Goal: Task Accomplishment & Management: Complete application form

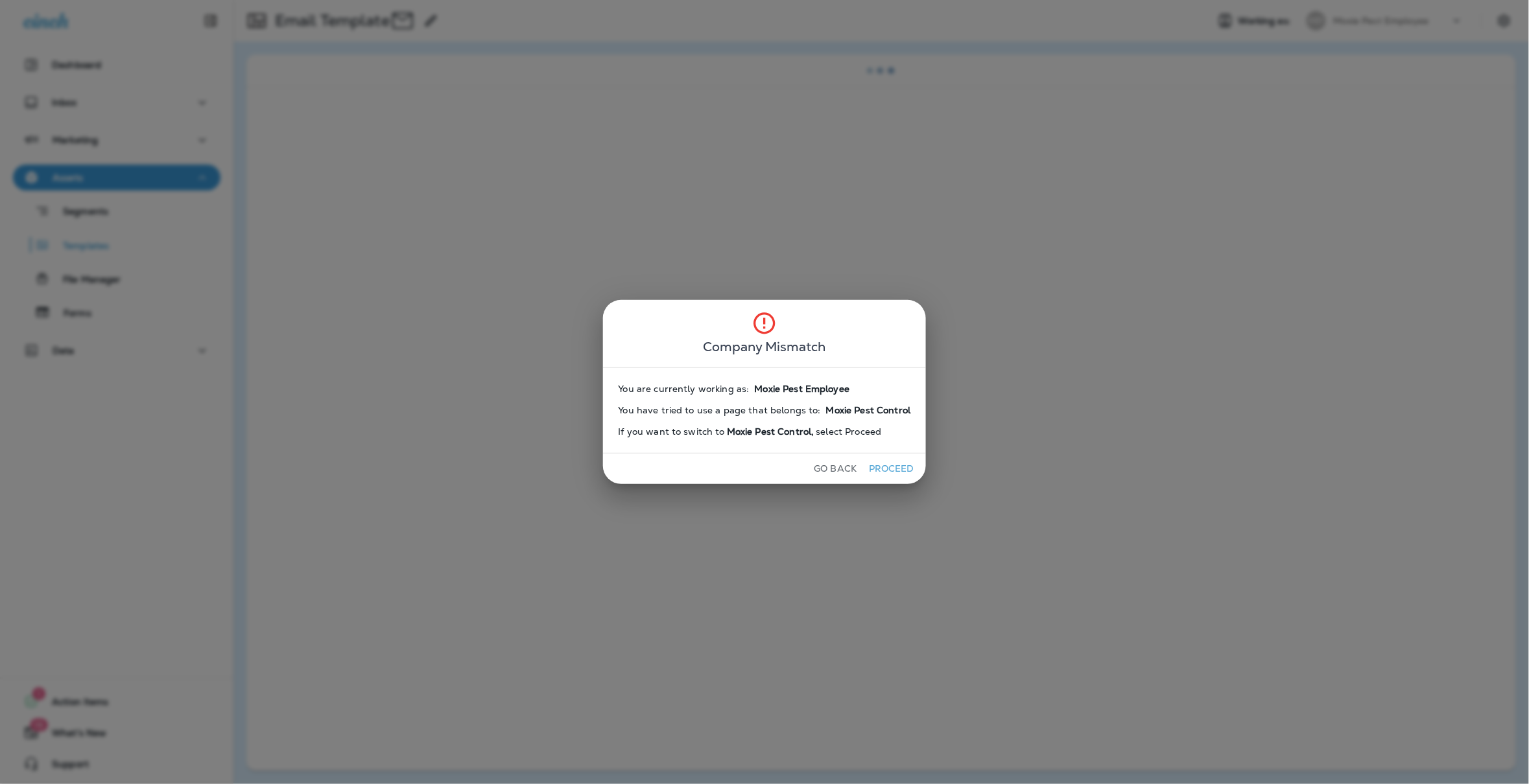
click at [932, 485] on div "Company Mismatch You are currently working as: Moxie Pest Employee You have tri…" at bounding box center [764, 392] width 1529 height 784
click at [885, 463] on button "Proceed" at bounding box center [891, 469] width 48 height 21
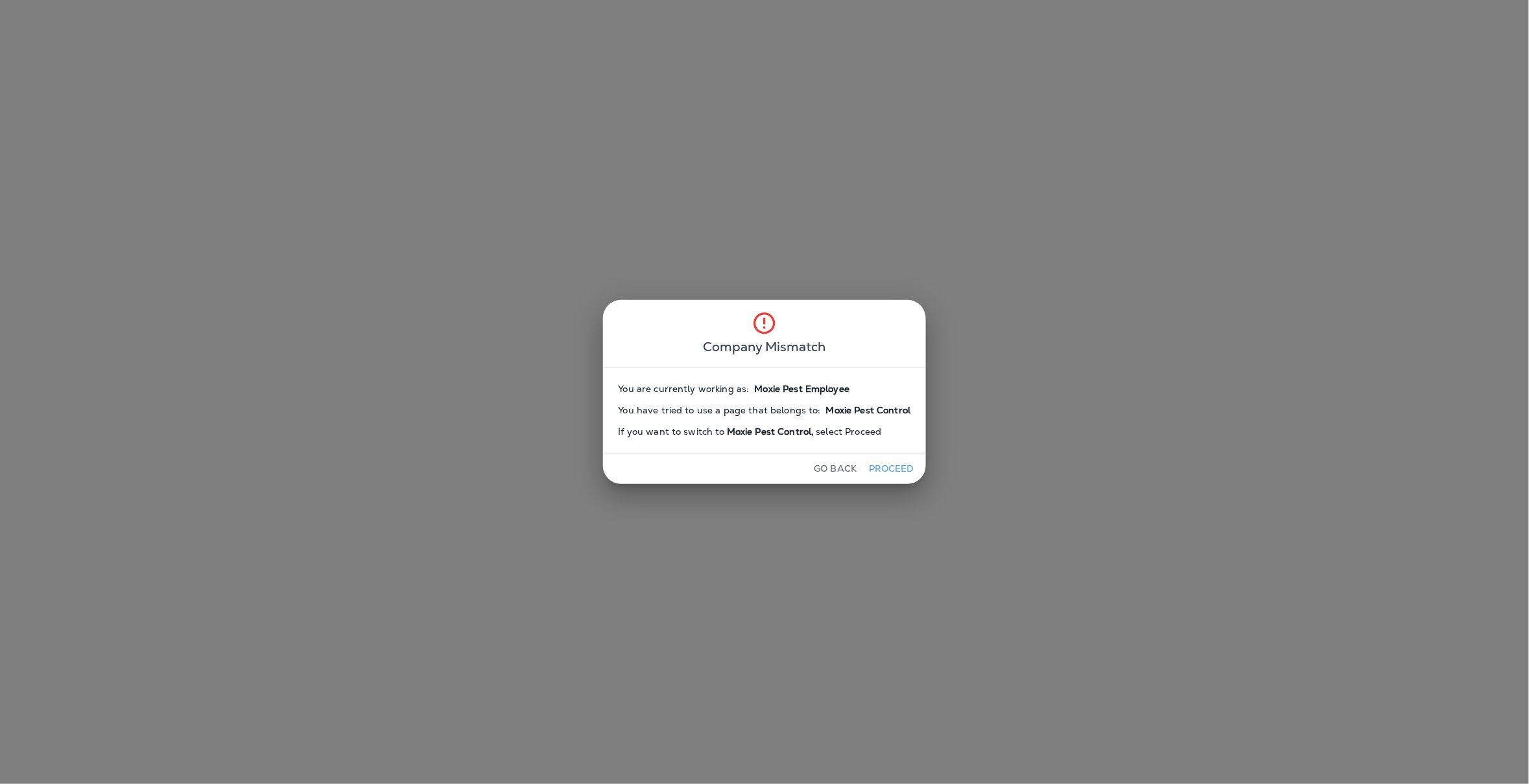
click at [885, 463] on button "Proceed" at bounding box center [891, 469] width 48 height 21
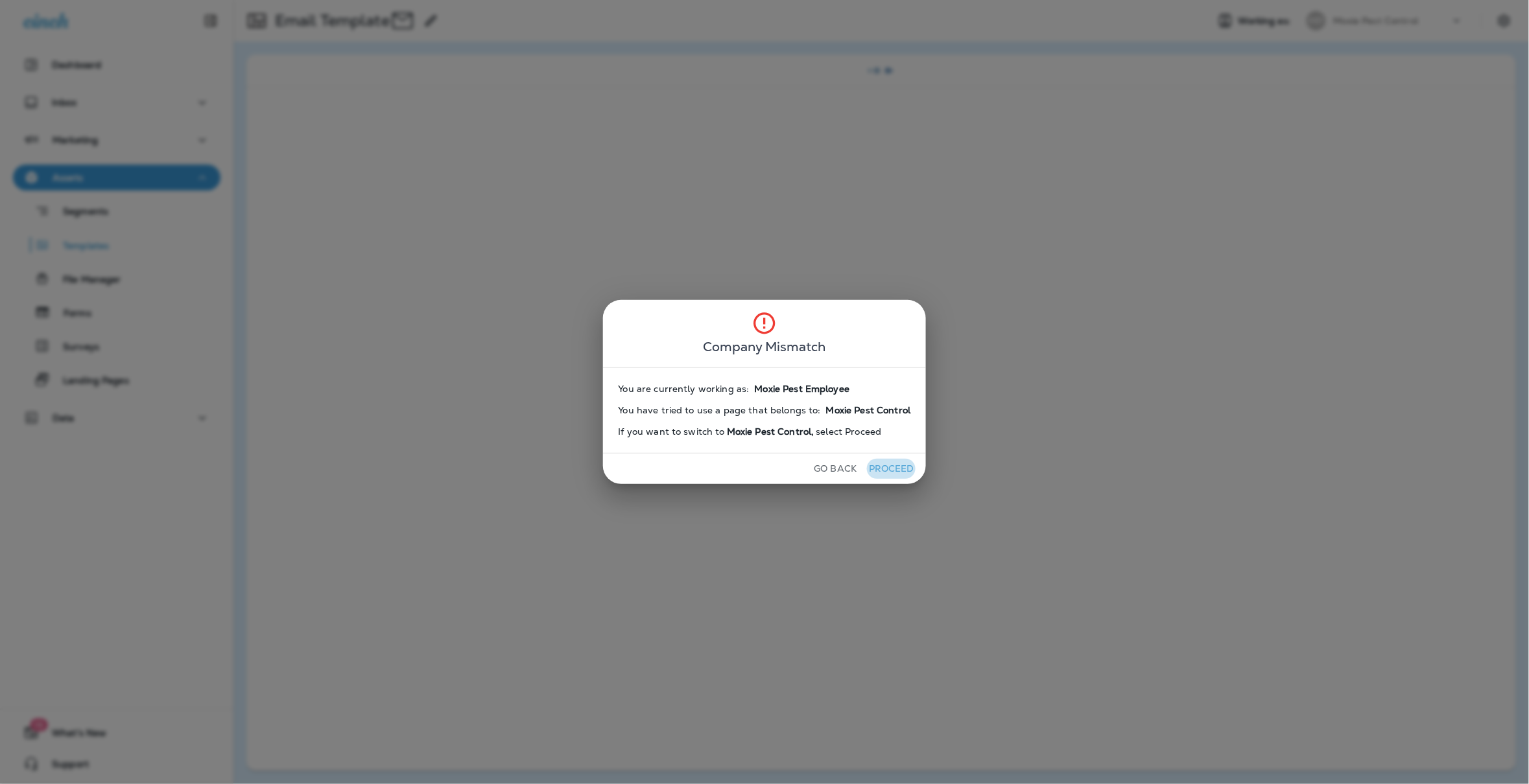
click at [885, 463] on button "Proceed" at bounding box center [891, 469] width 48 height 21
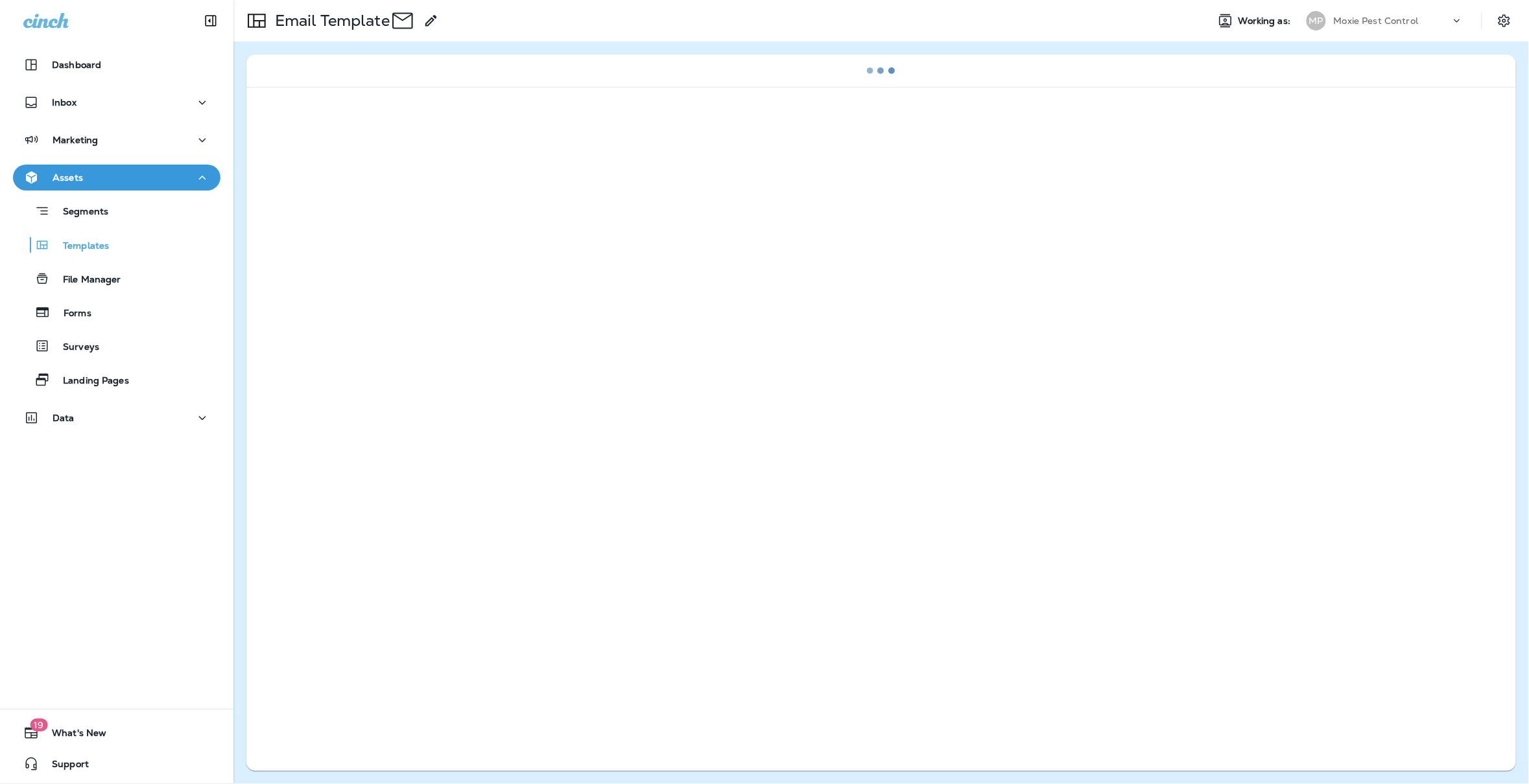
click at [885, 463] on div "Go Back Proceed" at bounding box center [764, 468] width 259 height 30
click at [885, 0] on body "Dashboard Inbox Marketing Assets Segments Templates File Manager Forms Surveys …" at bounding box center [764, 0] width 1529 height 0
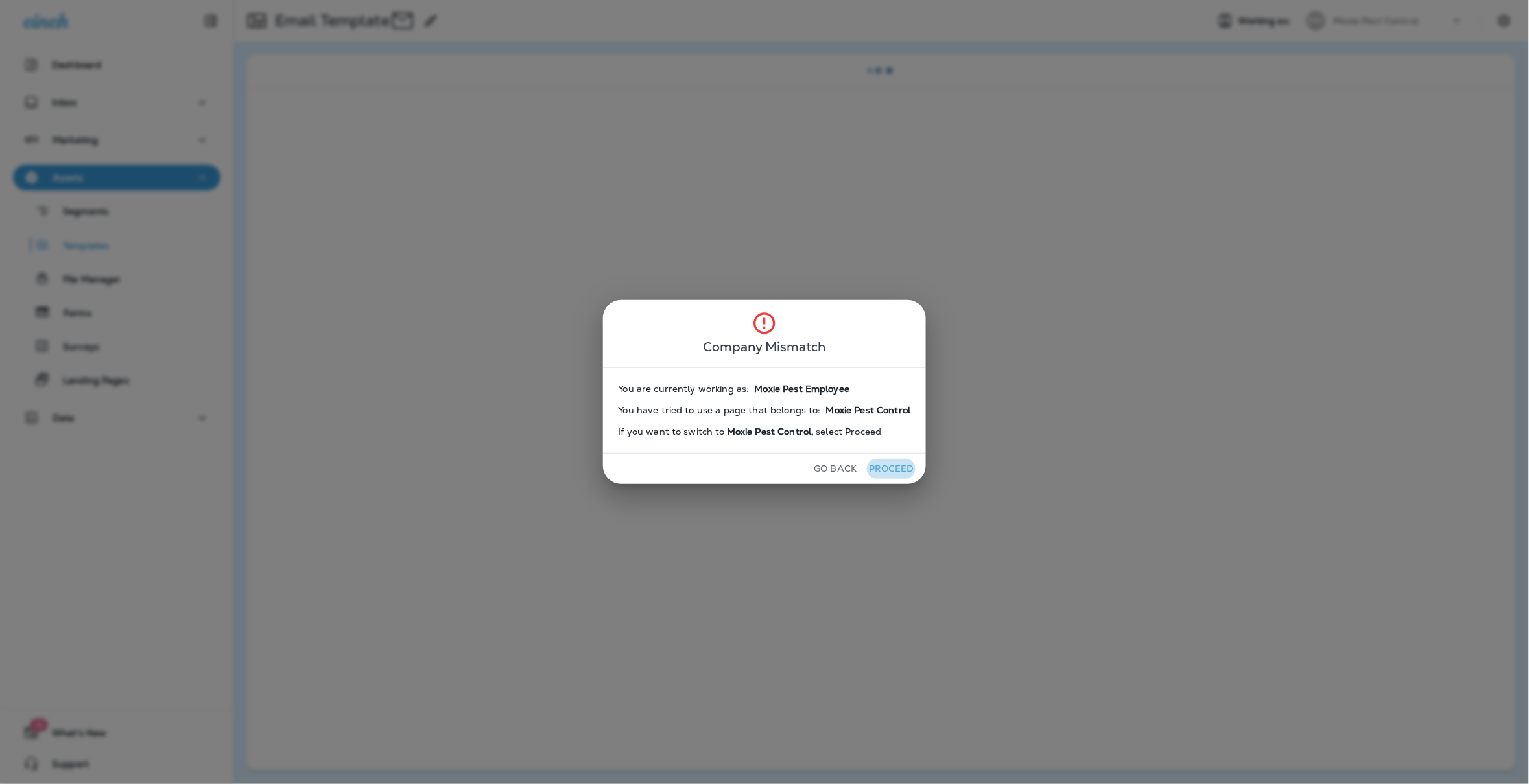
click at [885, 463] on button "Proceed" at bounding box center [891, 469] width 48 height 21
click at [885, 463] on div "Go Back Proceed" at bounding box center [764, 468] width 323 height 30
click at [885, 463] on button "Proceed" at bounding box center [891, 469] width 48 height 21
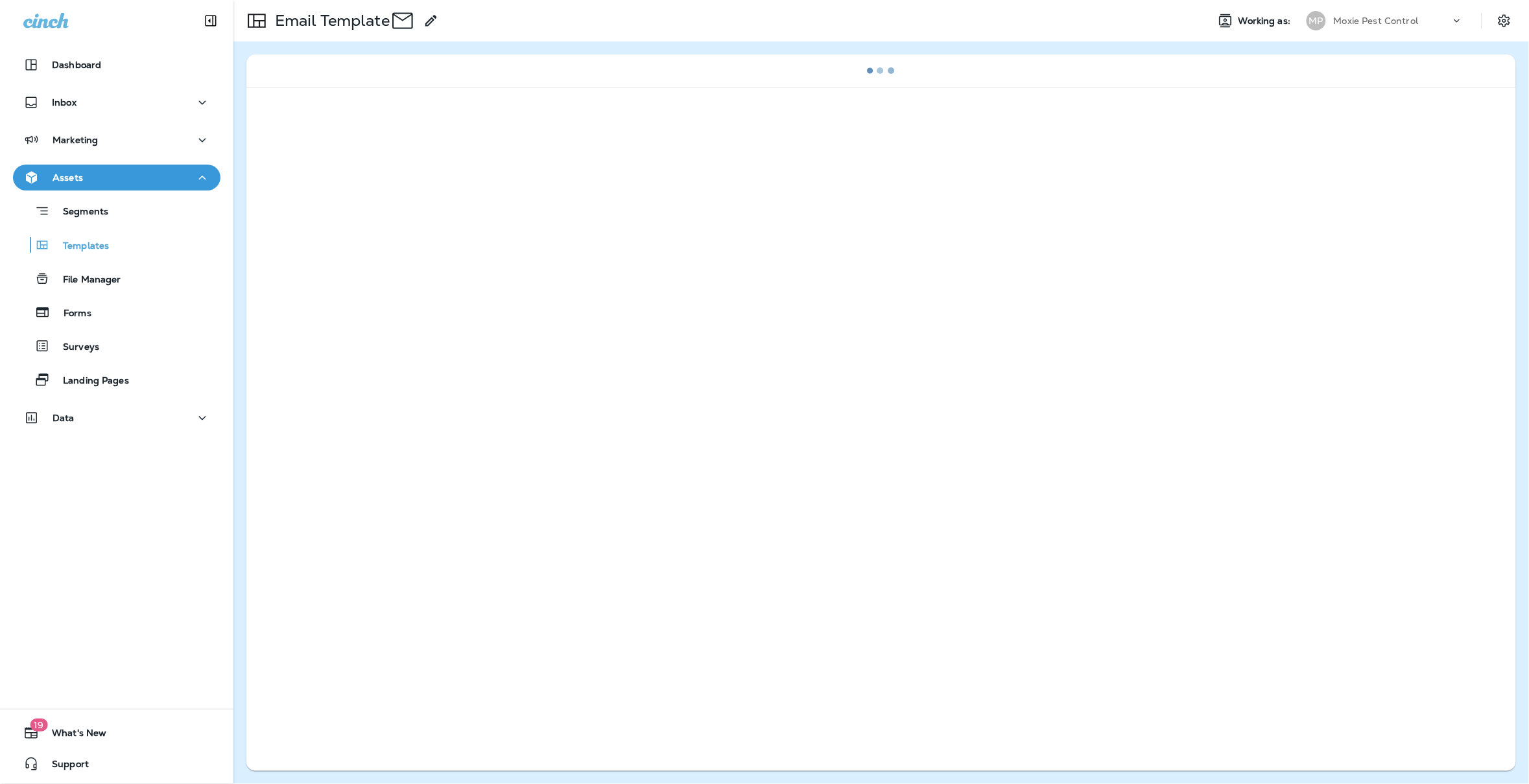
click at [885, 463] on div "Go Back Proceed" at bounding box center [764, 468] width 259 height 30
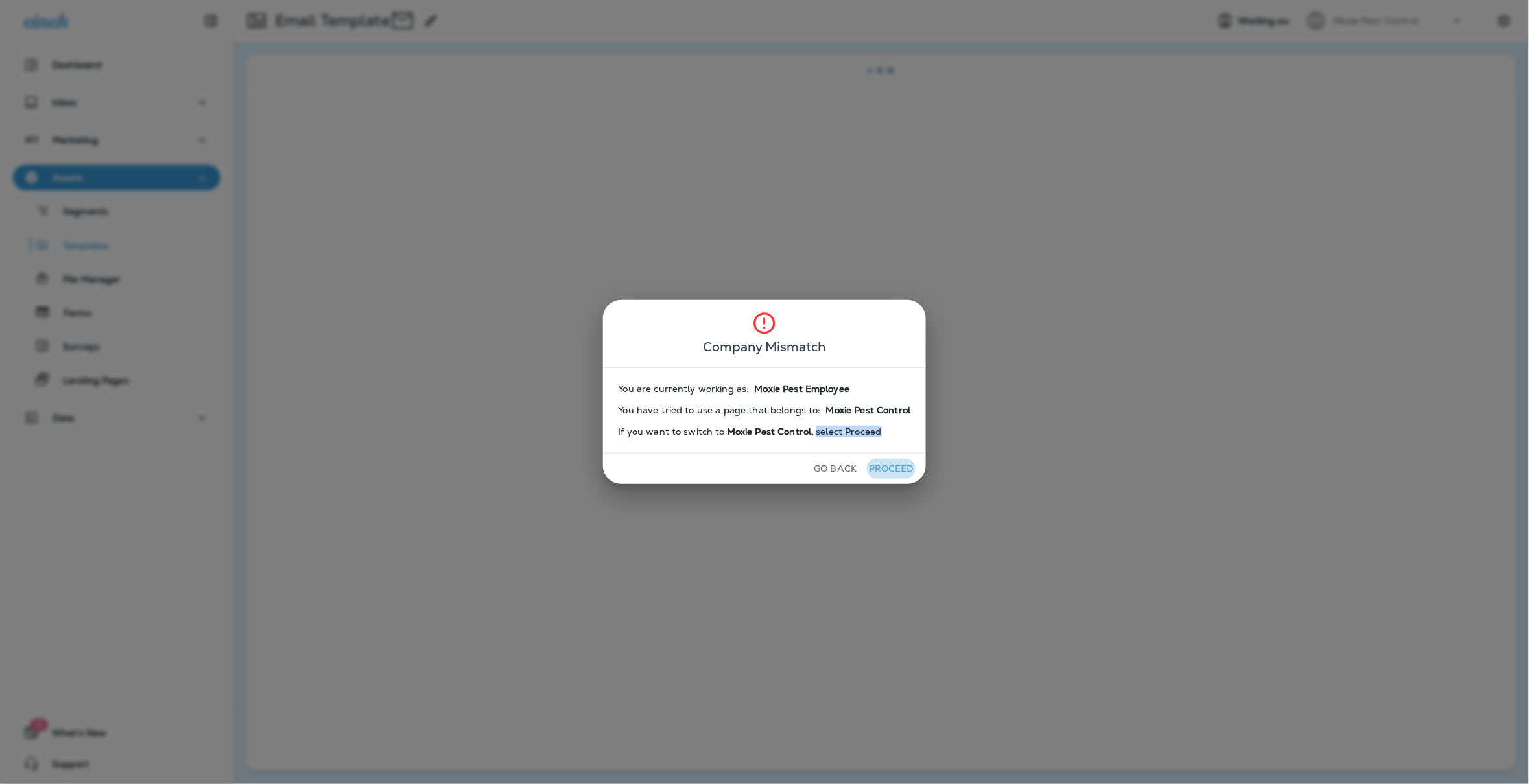
click at [885, 463] on button "Proceed" at bounding box center [891, 469] width 48 height 21
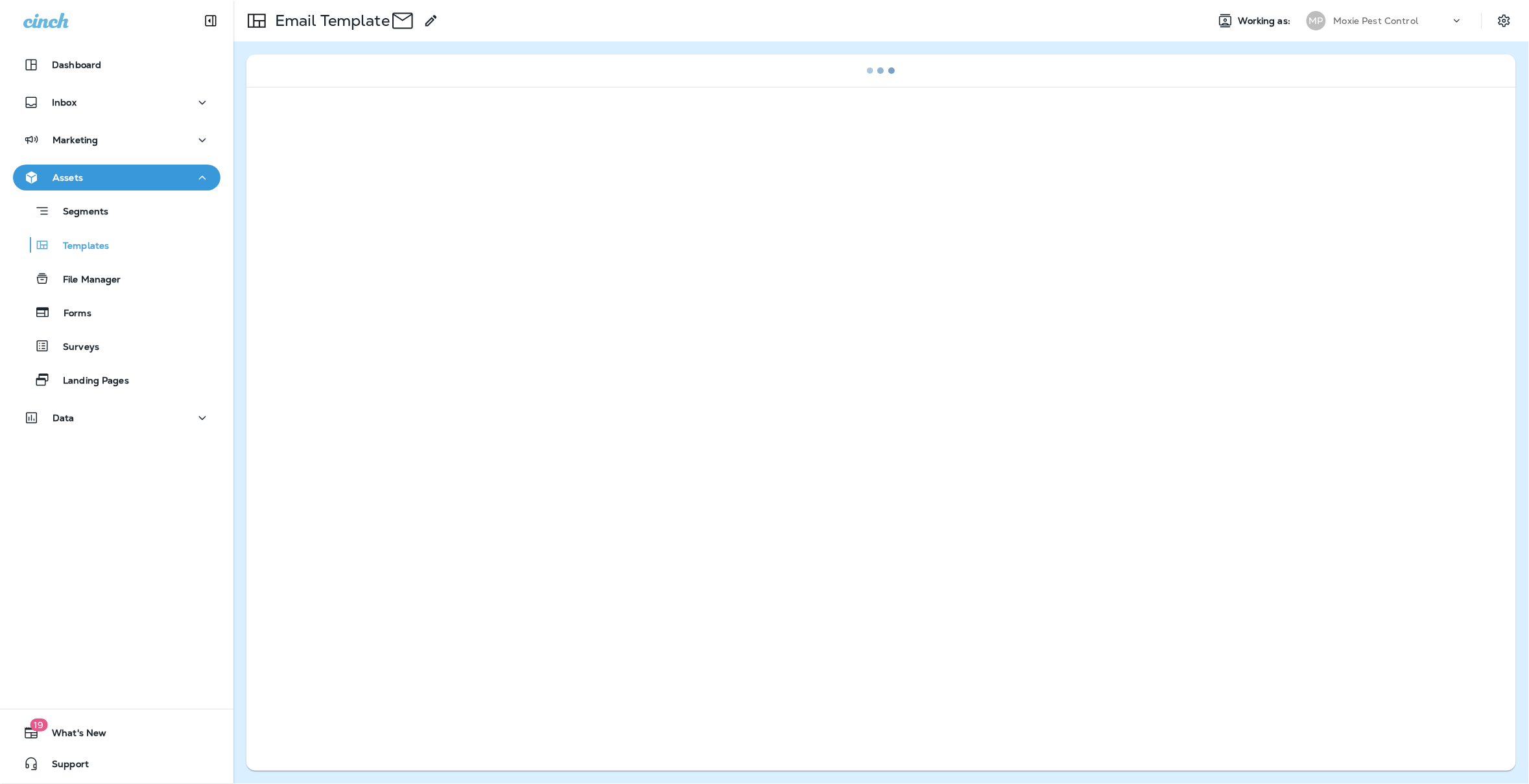
click at [885, 463] on div "Go Back Proceed" at bounding box center [764, 468] width 259 height 30
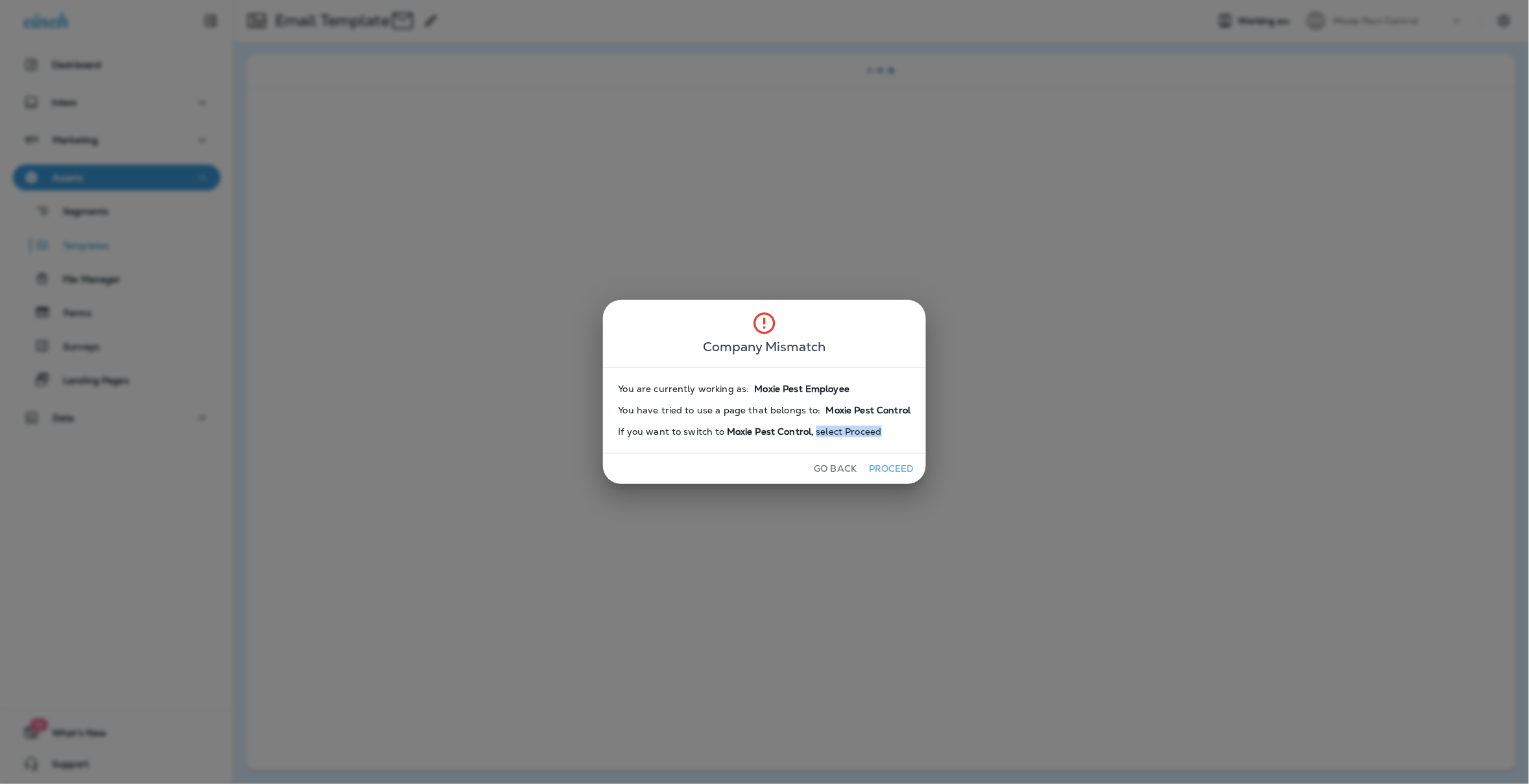
click at [885, 463] on button "Proceed" at bounding box center [891, 469] width 48 height 21
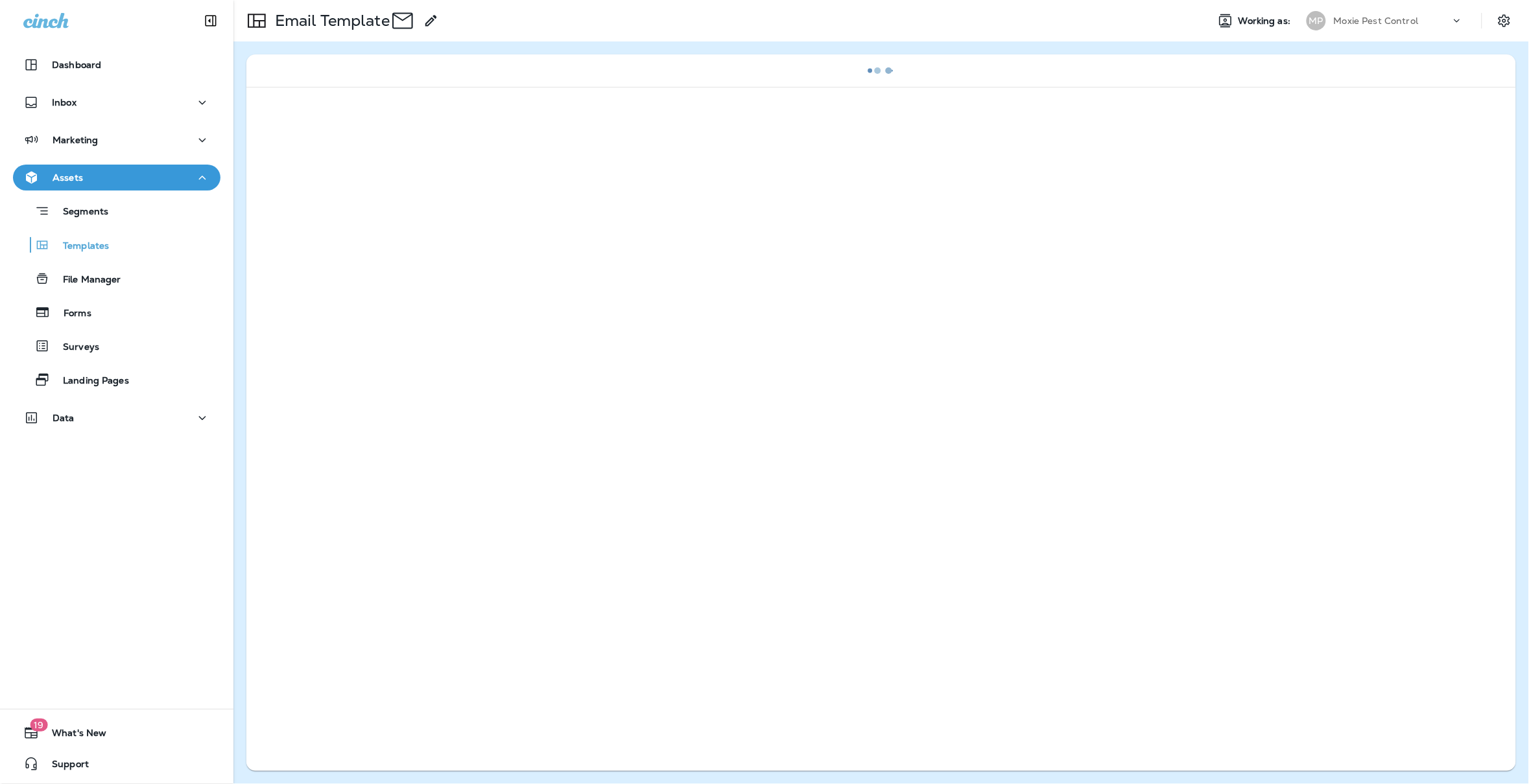
click at [885, 463] on div at bounding box center [881, 427] width 1270 height 681
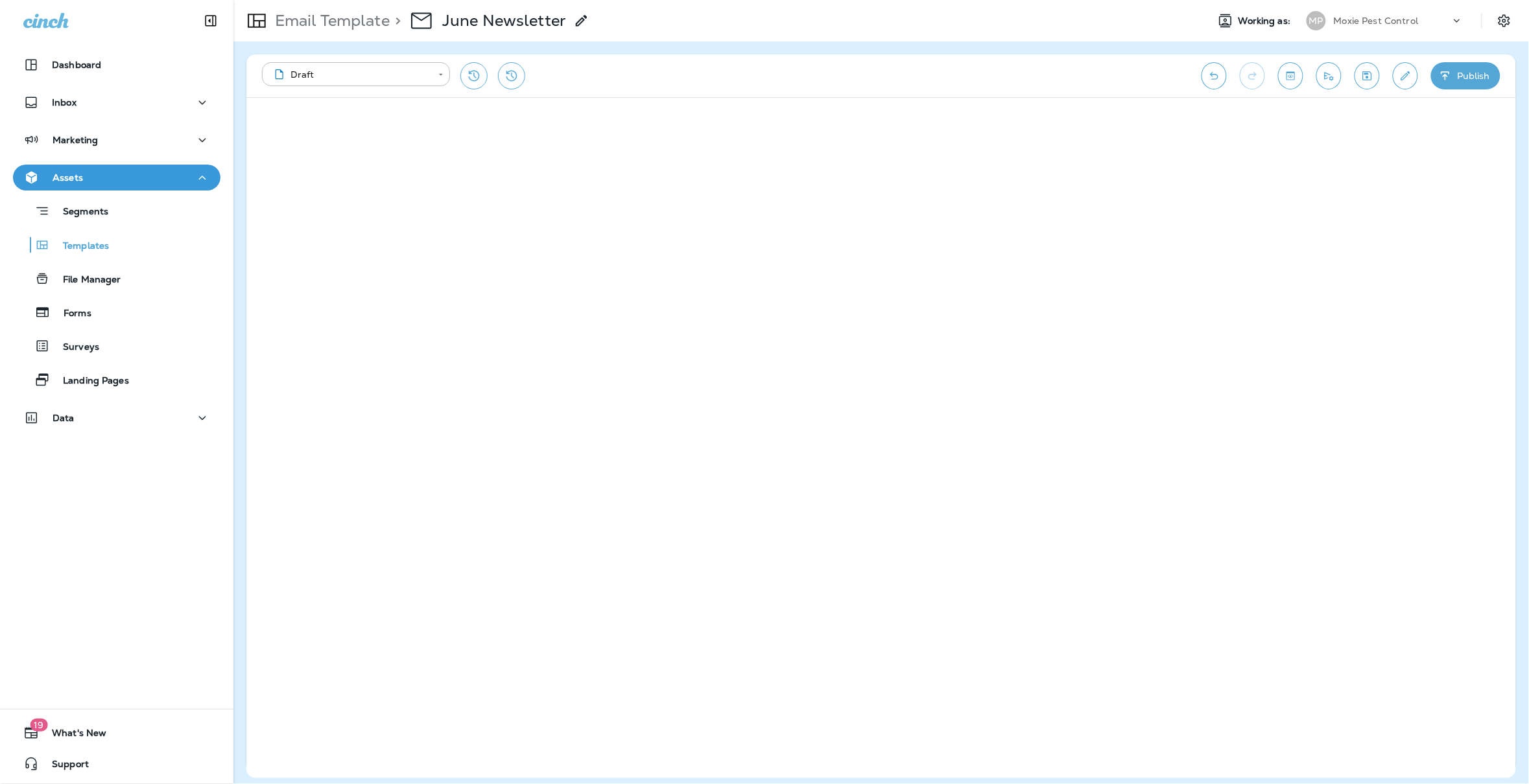
click at [1024, 50] on div "**********" at bounding box center [881, 413] width 1295 height 743
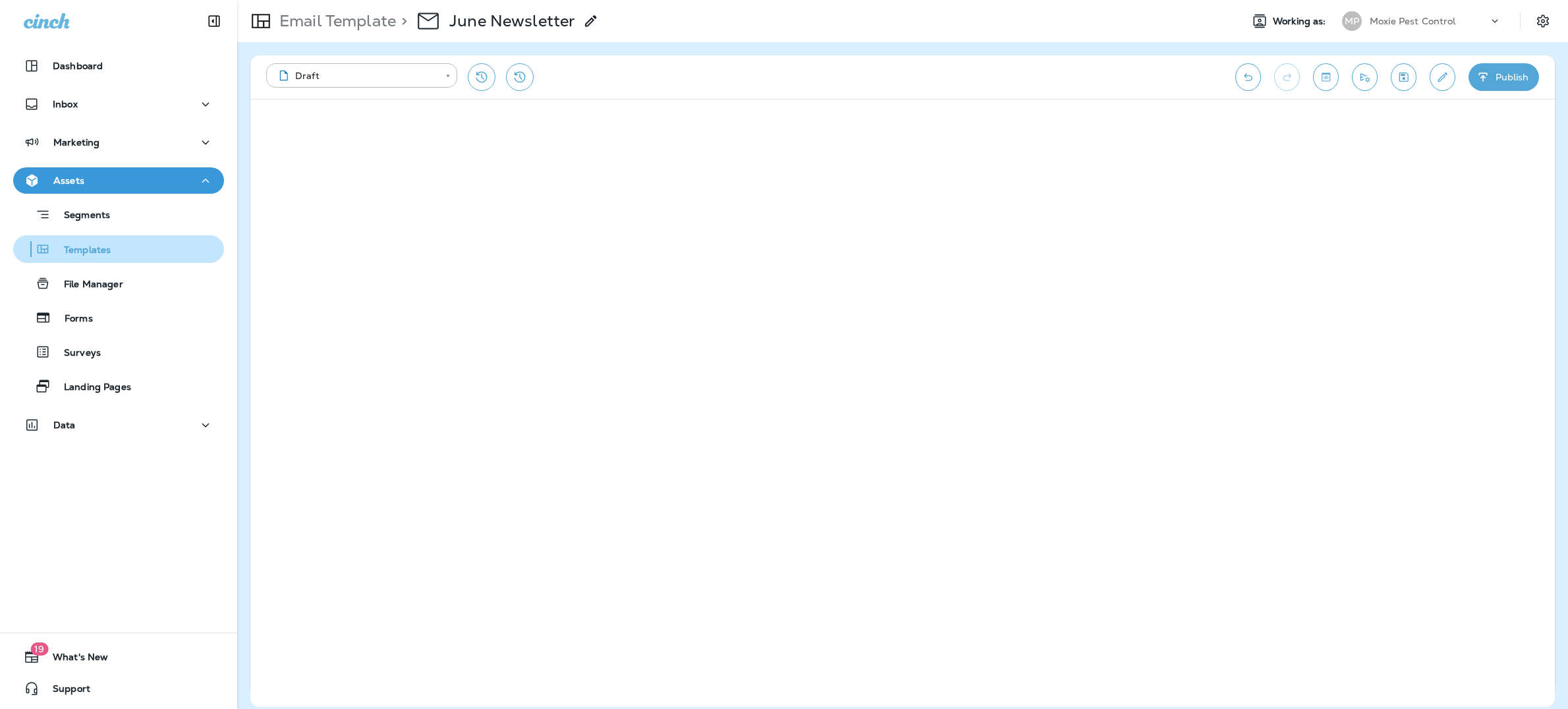
click at [102, 250] on p "Templates" at bounding box center [81, 250] width 60 height 13
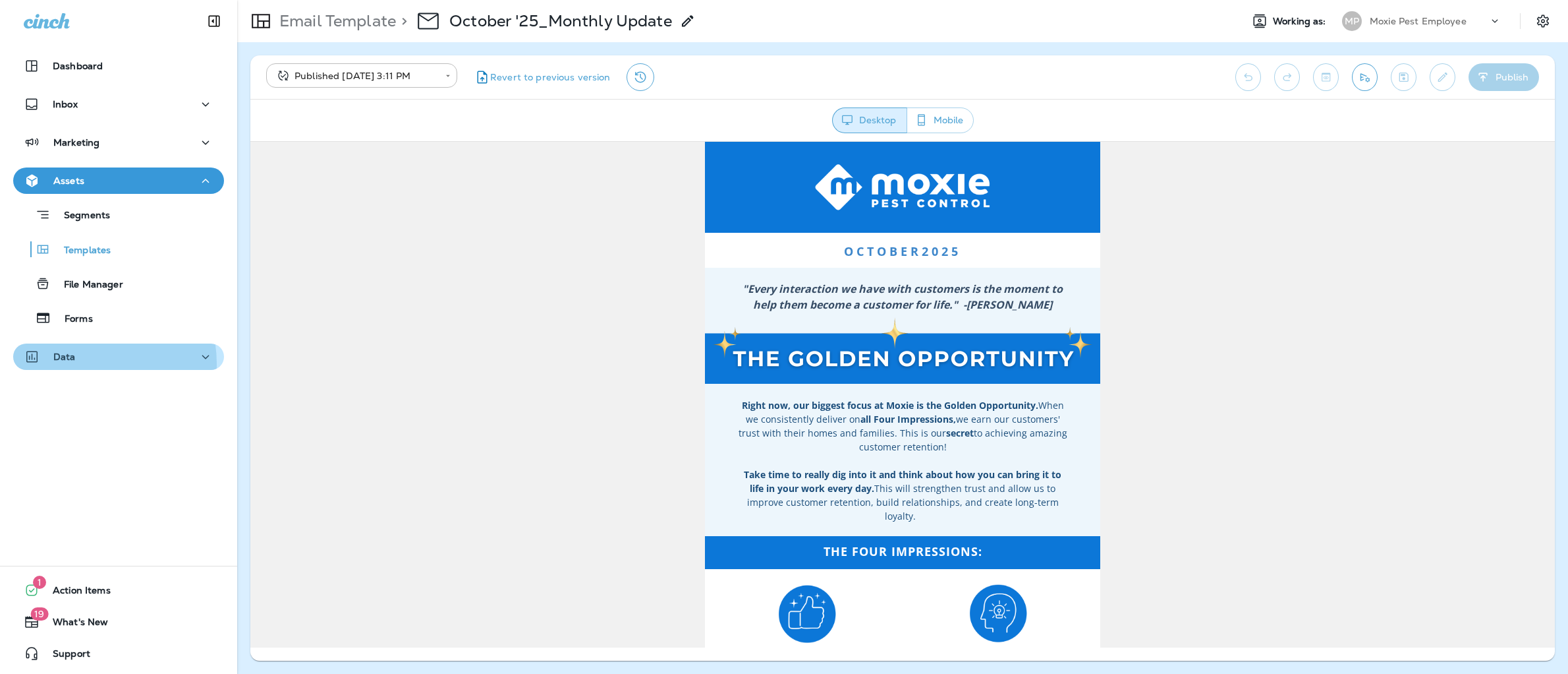
click at [75, 364] on div "Data" at bounding box center [118, 357] width 190 height 17
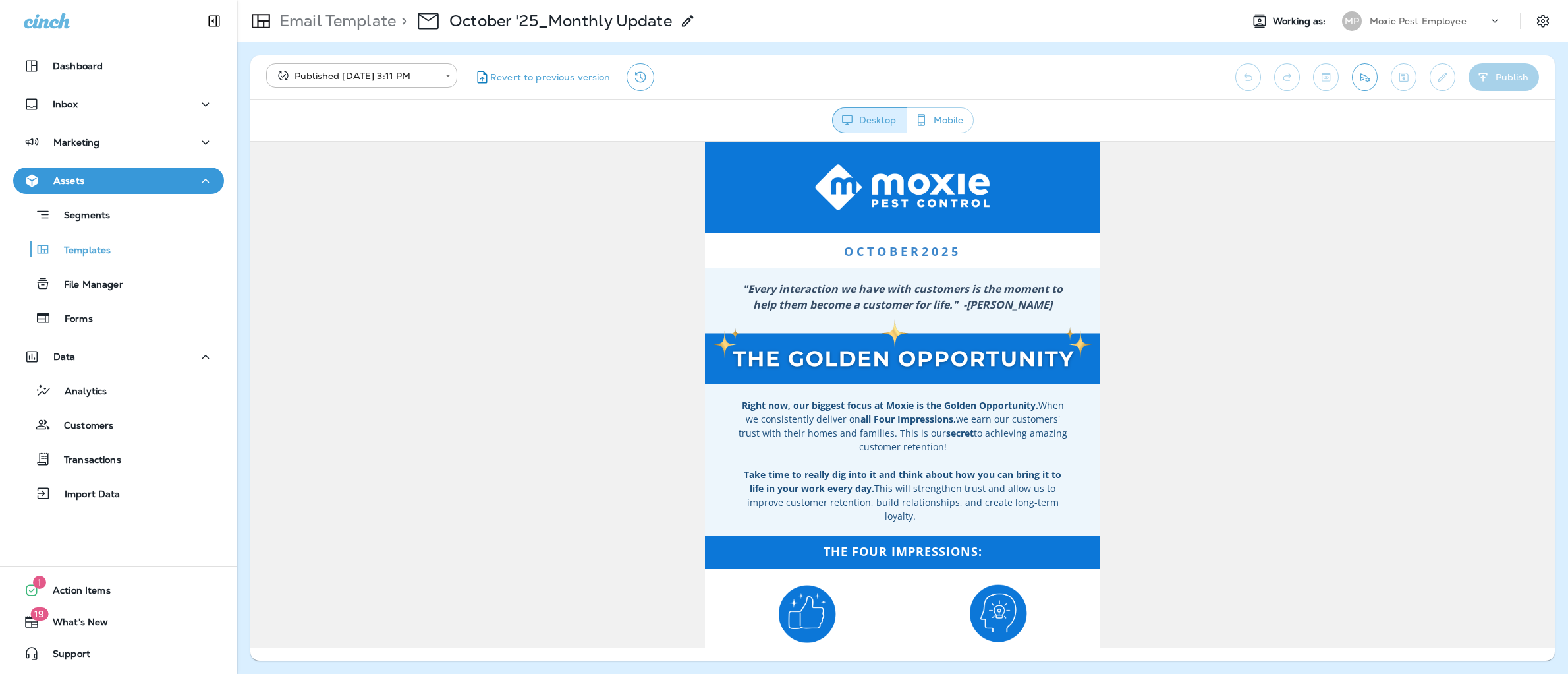
click at [98, 513] on div "Data Analytics Customers Transactions Import Data" at bounding box center [118, 429] width 238 height 170
click at [107, 505] on button "Import Data" at bounding box center [118, 493] width 211 height 28
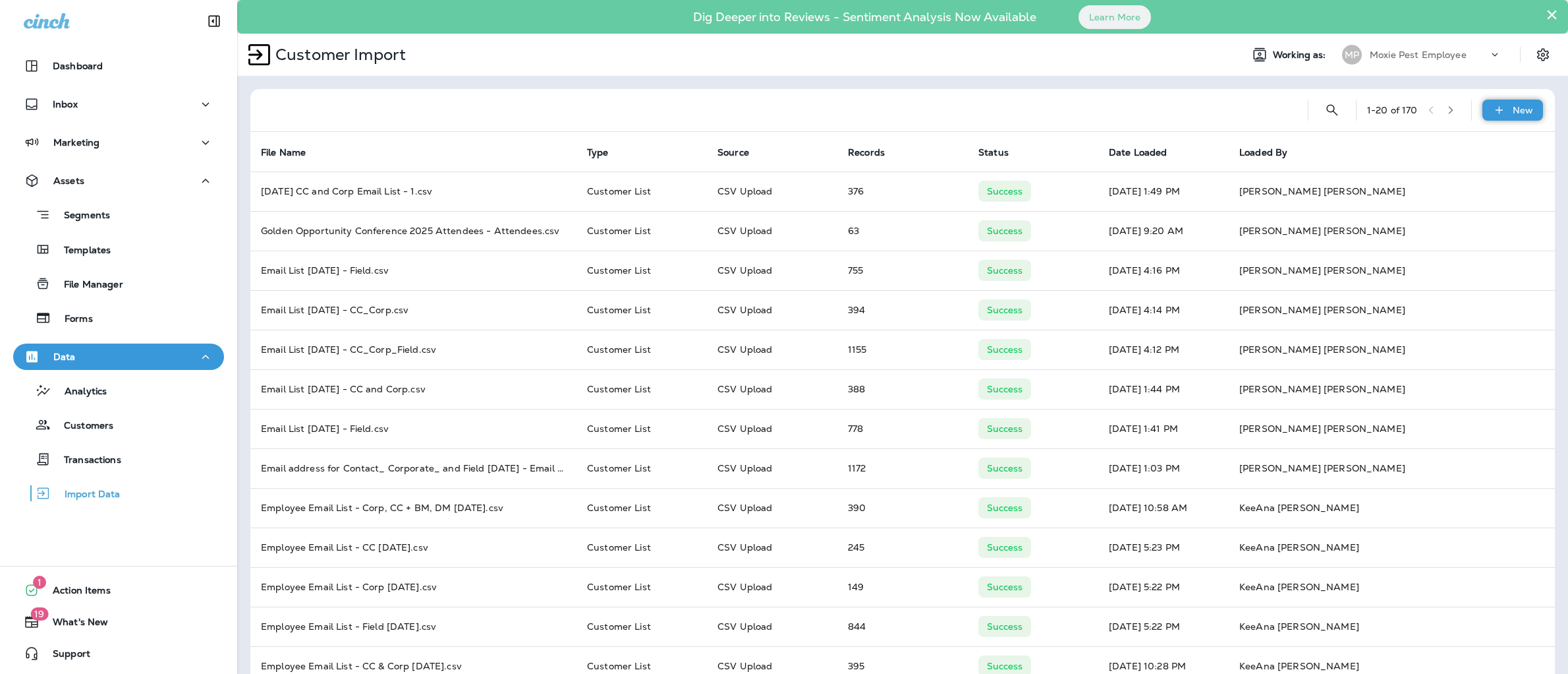
click at [1492, 101] on div "New" at bounding box center [1512, 109] width 61 height 21
click at [1462, 149] on p "Customer list" at bounding box center [1462, 144] width 62 height 11
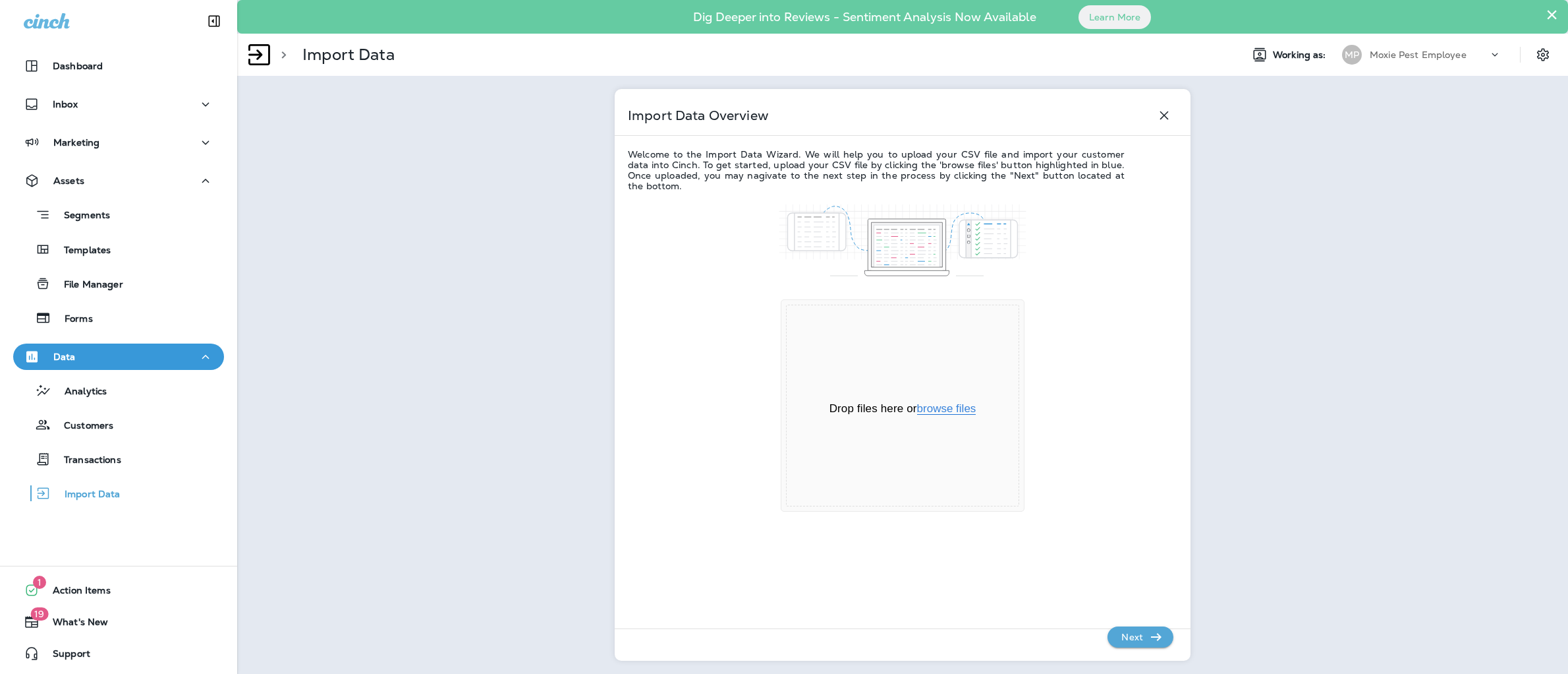
click at [955, 409] on button "browse files" at bounding box center [946, 409] width 59 height 12
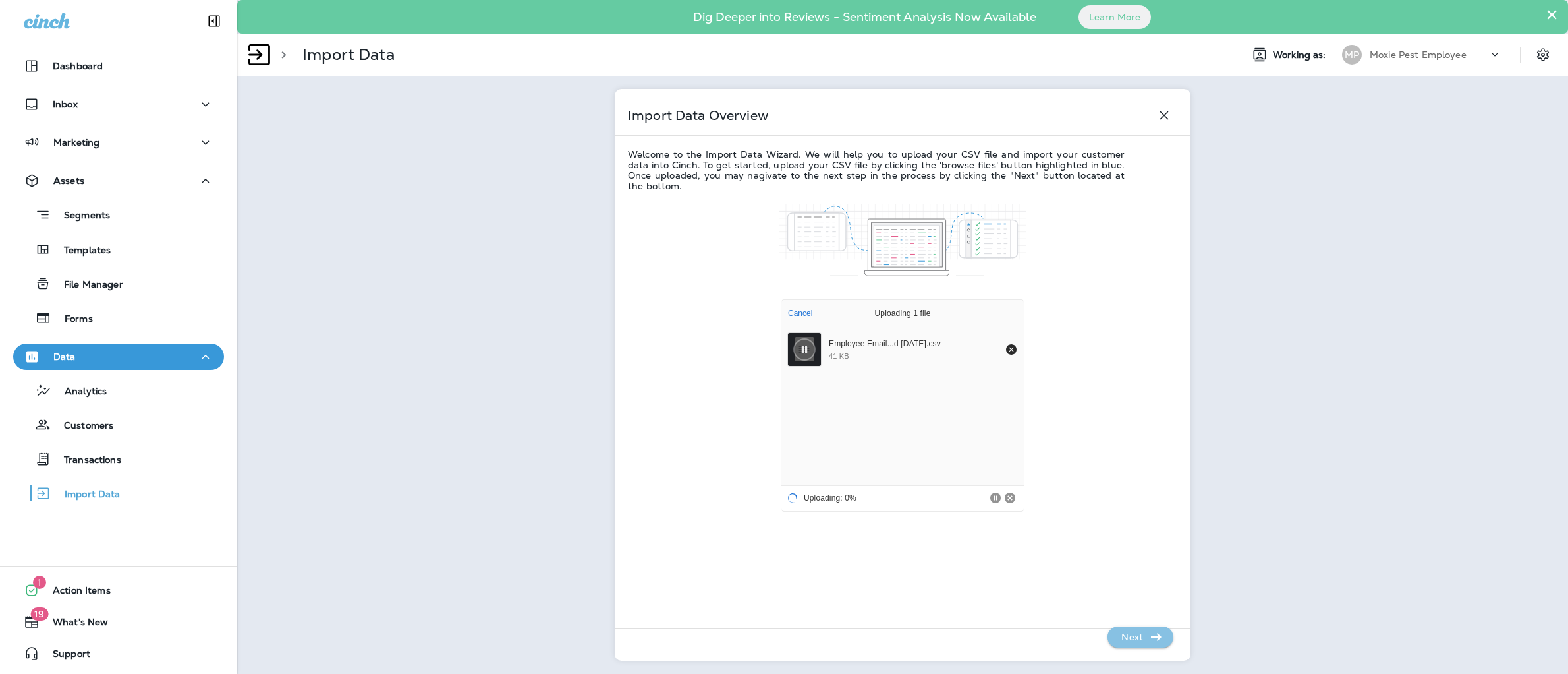
click at [1159, 633] on icon "button" at bounding box center [1156, 636] width 16 height 16
click at [1139, 647] on p "Next" at bounding box center [1132, 636] width 33 height 21
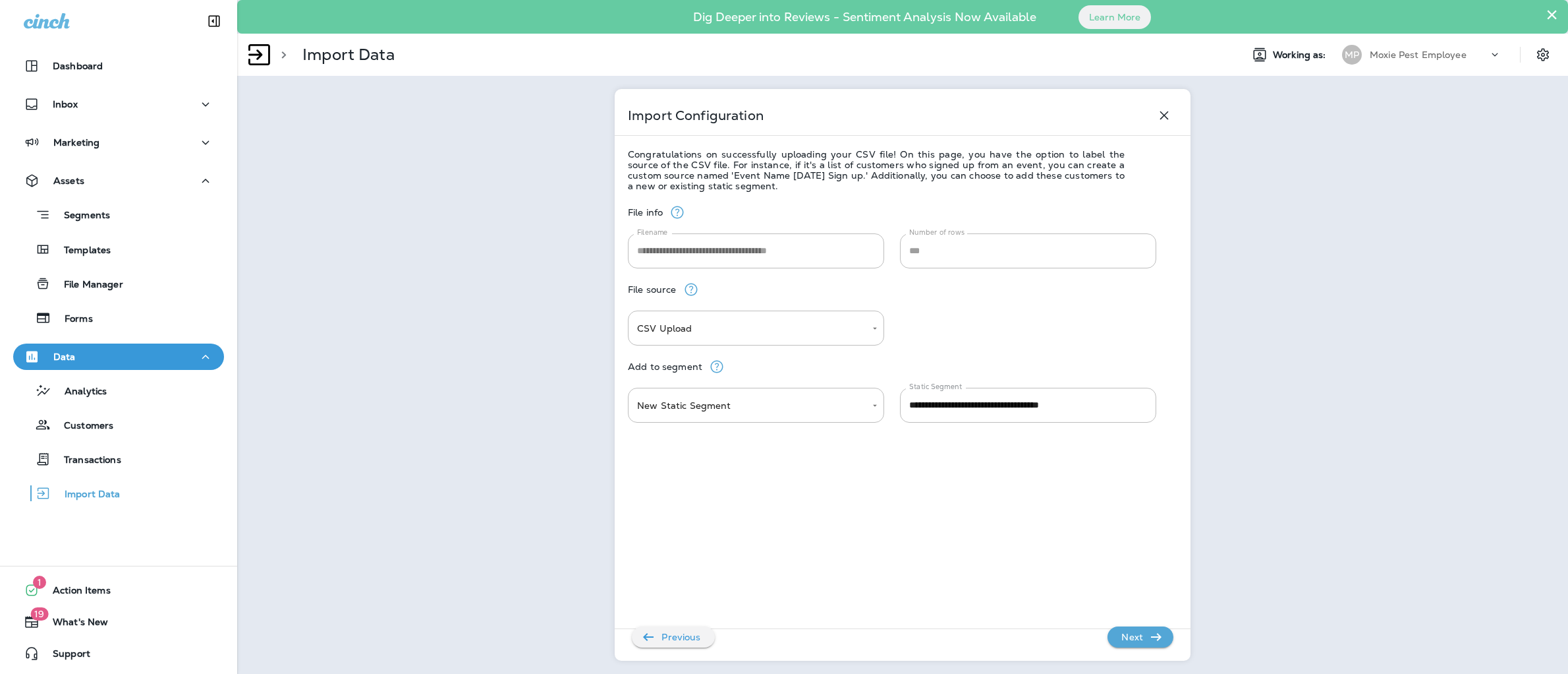
click at [1145, 636] on p "Next" at bounding box center [1132, 636] width 33 height 21
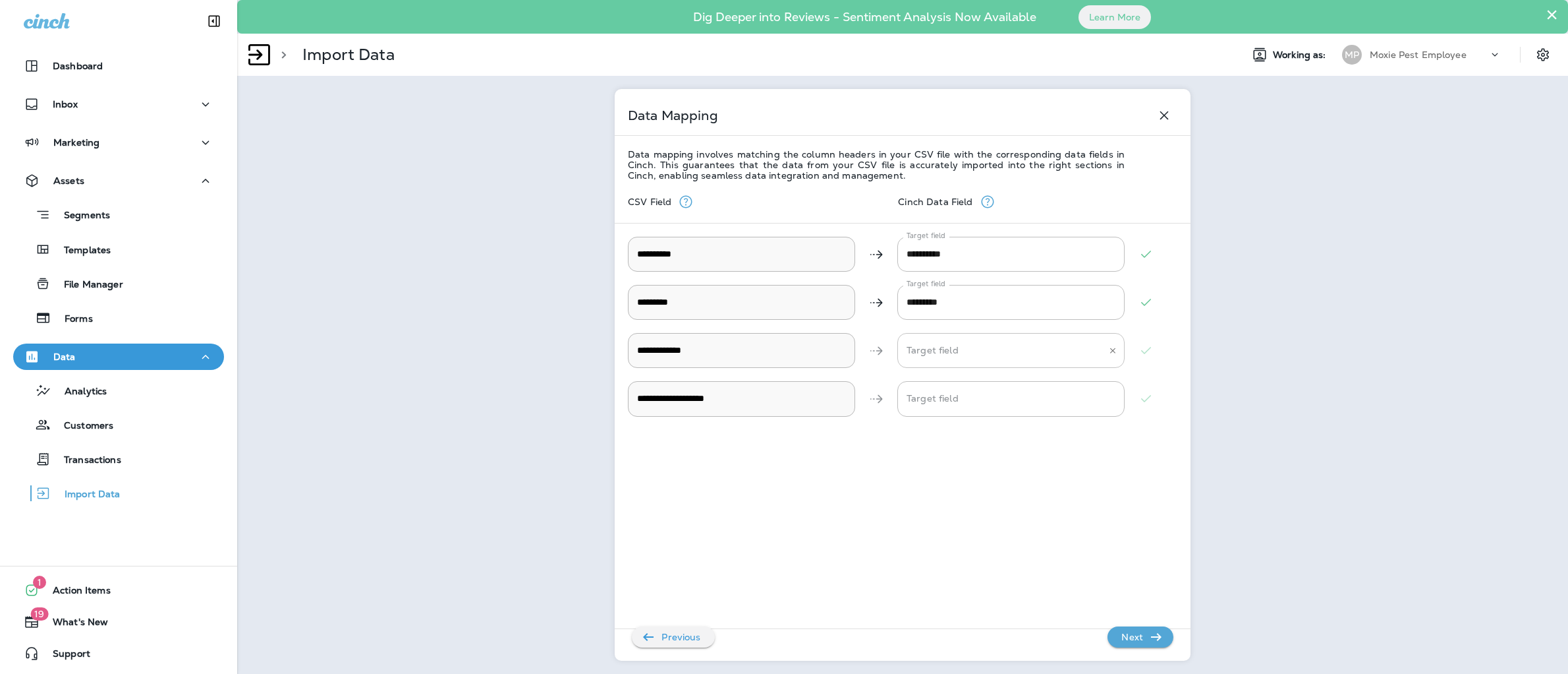
click at [939, 345] on Address "Target field" at bounding box center [1001, 350] width 196 height 23
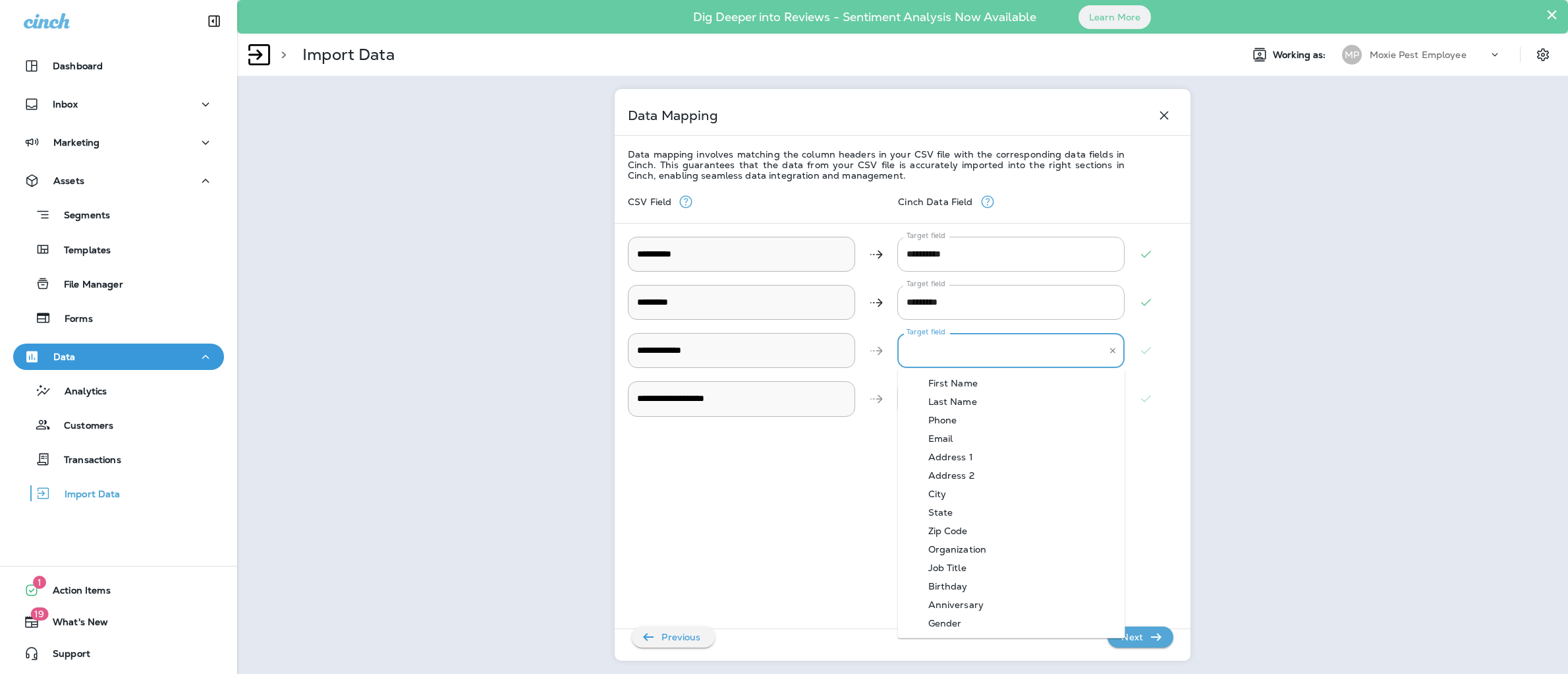
click at [964, 435] on div "Email" at bounding box center [940, 438] width 64 height 11
type Address "*****"
click at [951, 390] on div "Target field Target field" at bounding box center [1011, 399] width 228 height 35
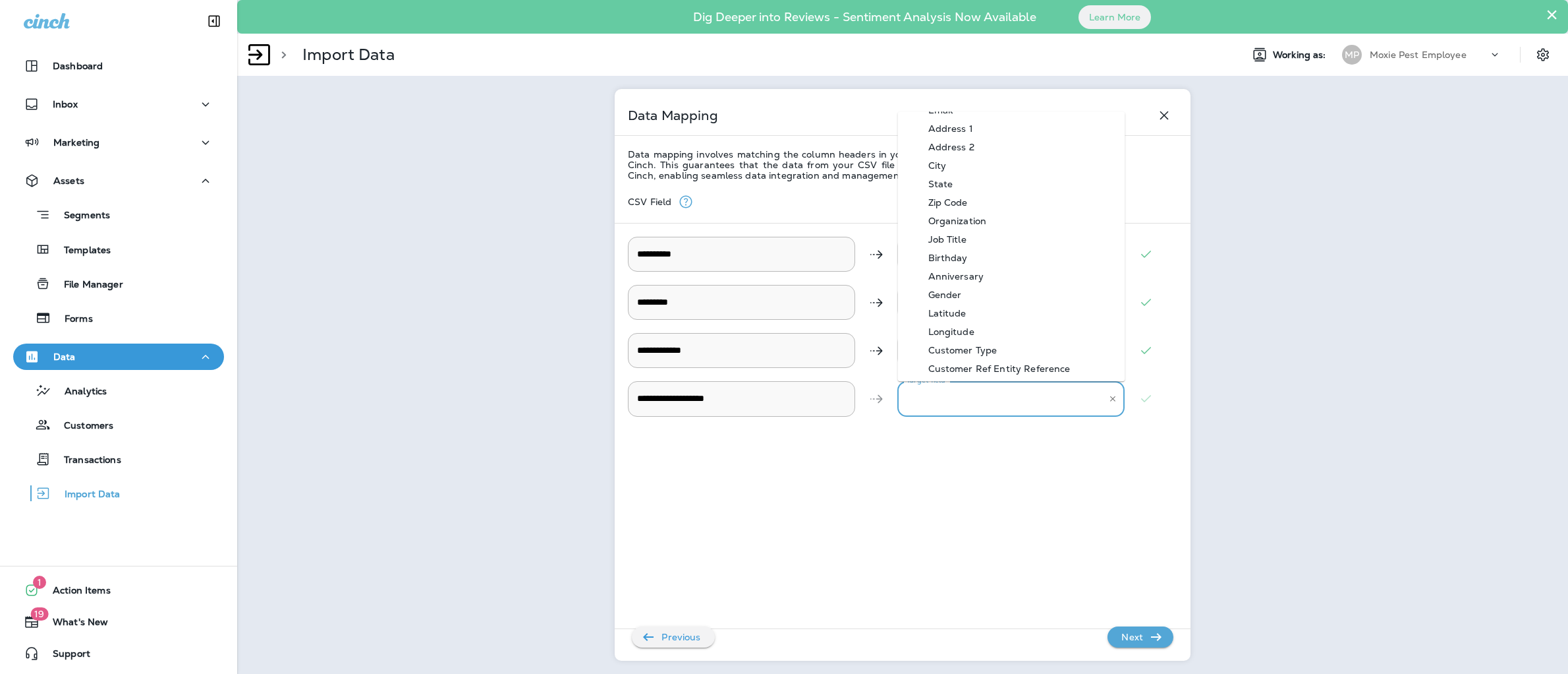
scroll to position [40, 0]
click at [996, 249] on div "Organization" at bounding box center [958, 252] width 98 height 11
type Description "**********"
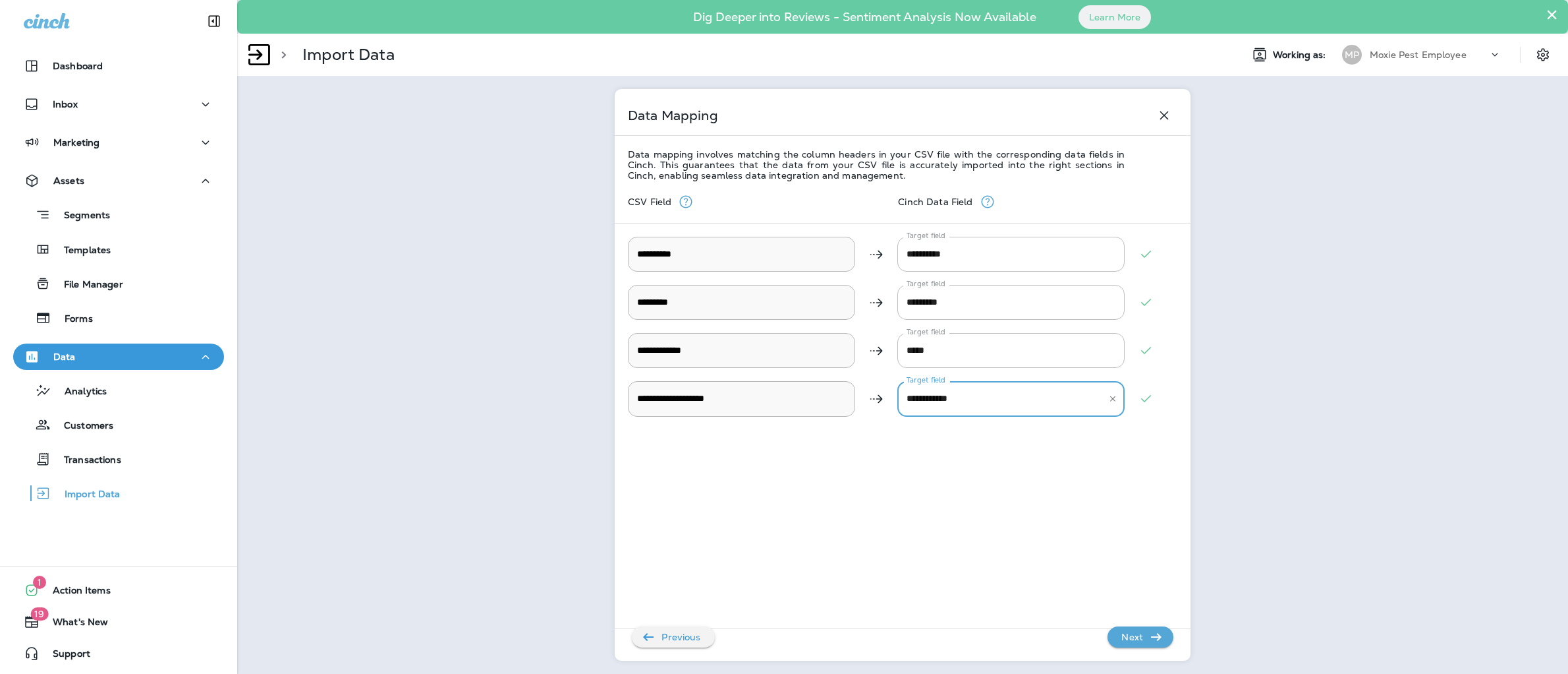
click at [1159, 635] on icon "button" at bounding box center [1156, 636] width 11 height 8
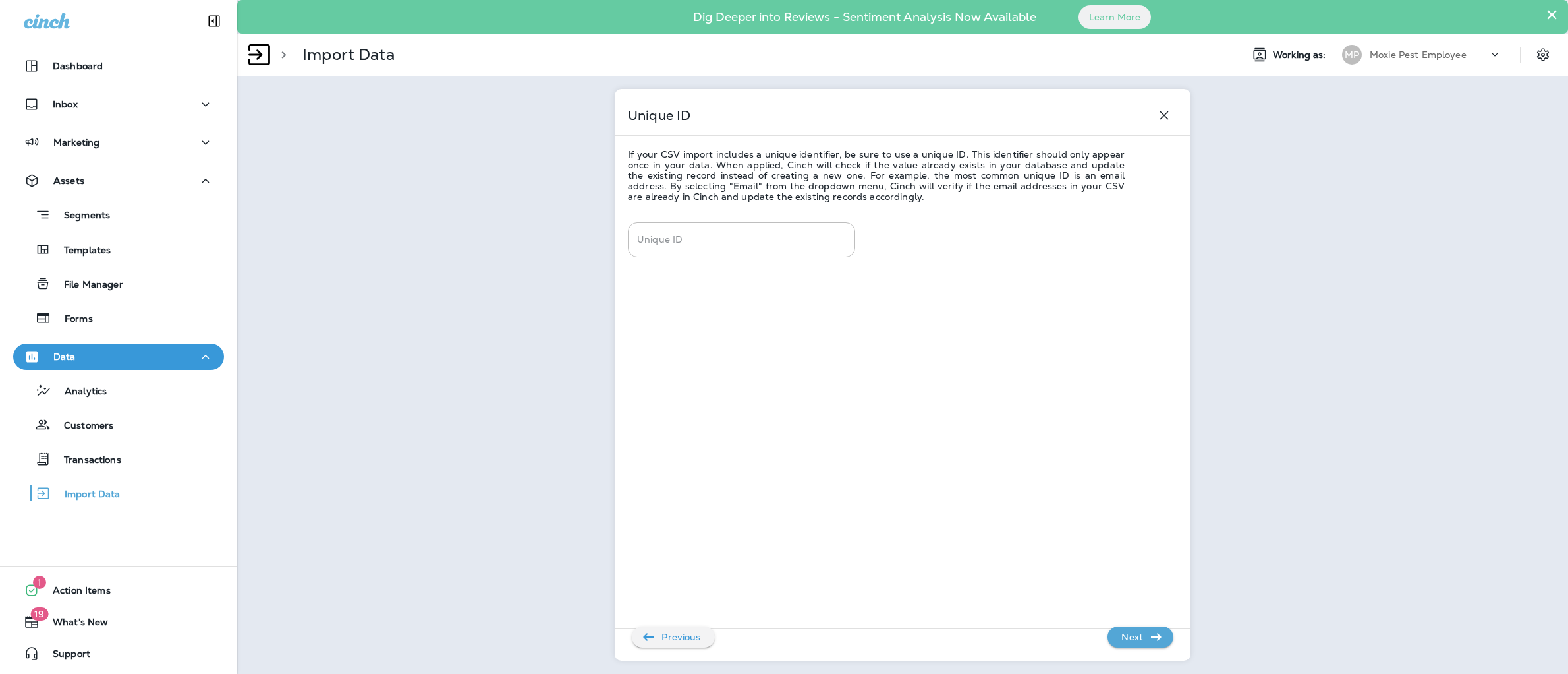
click at [1143, 642] on p "Next" at bounding box center [1132, 636] width 33 height 21
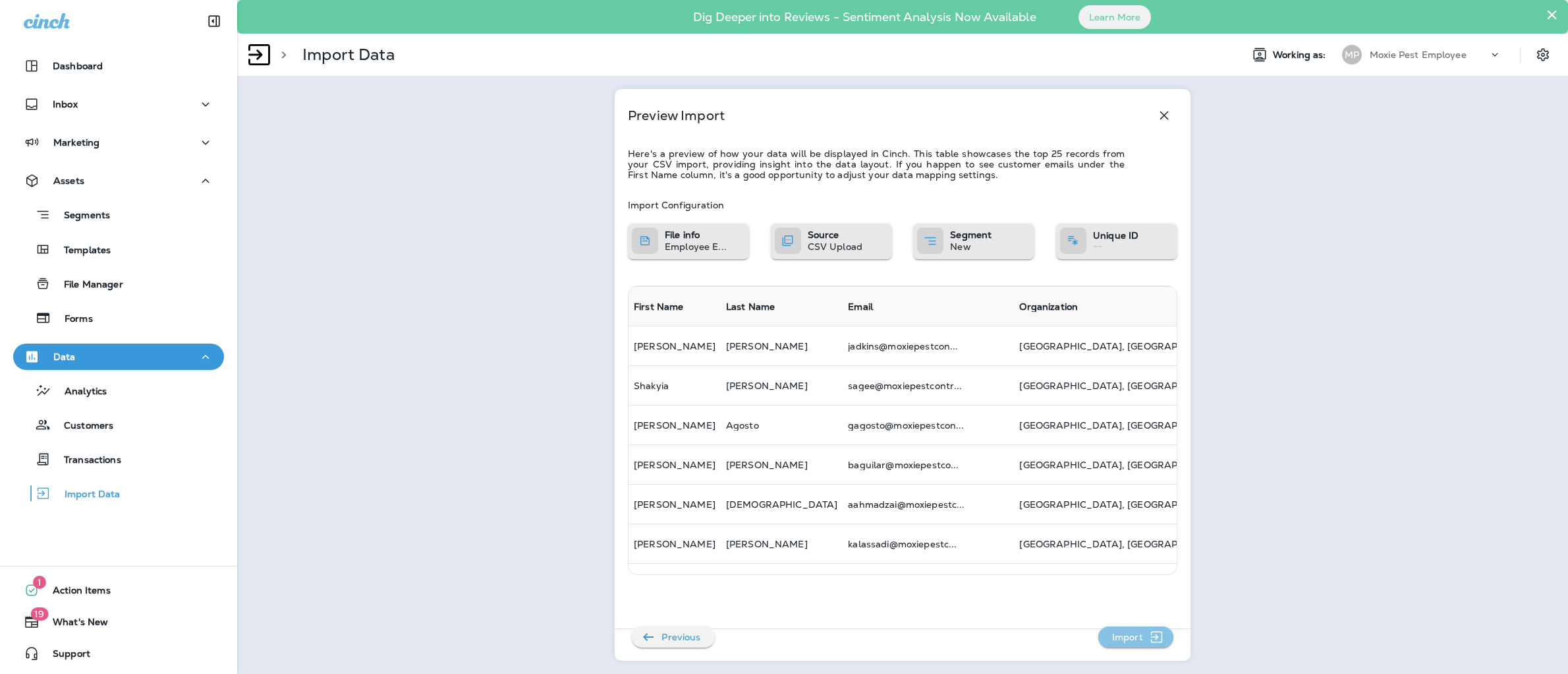
click at [1157, 633] on icon "button" at bounding box center [1157, 636] width 17 height 16
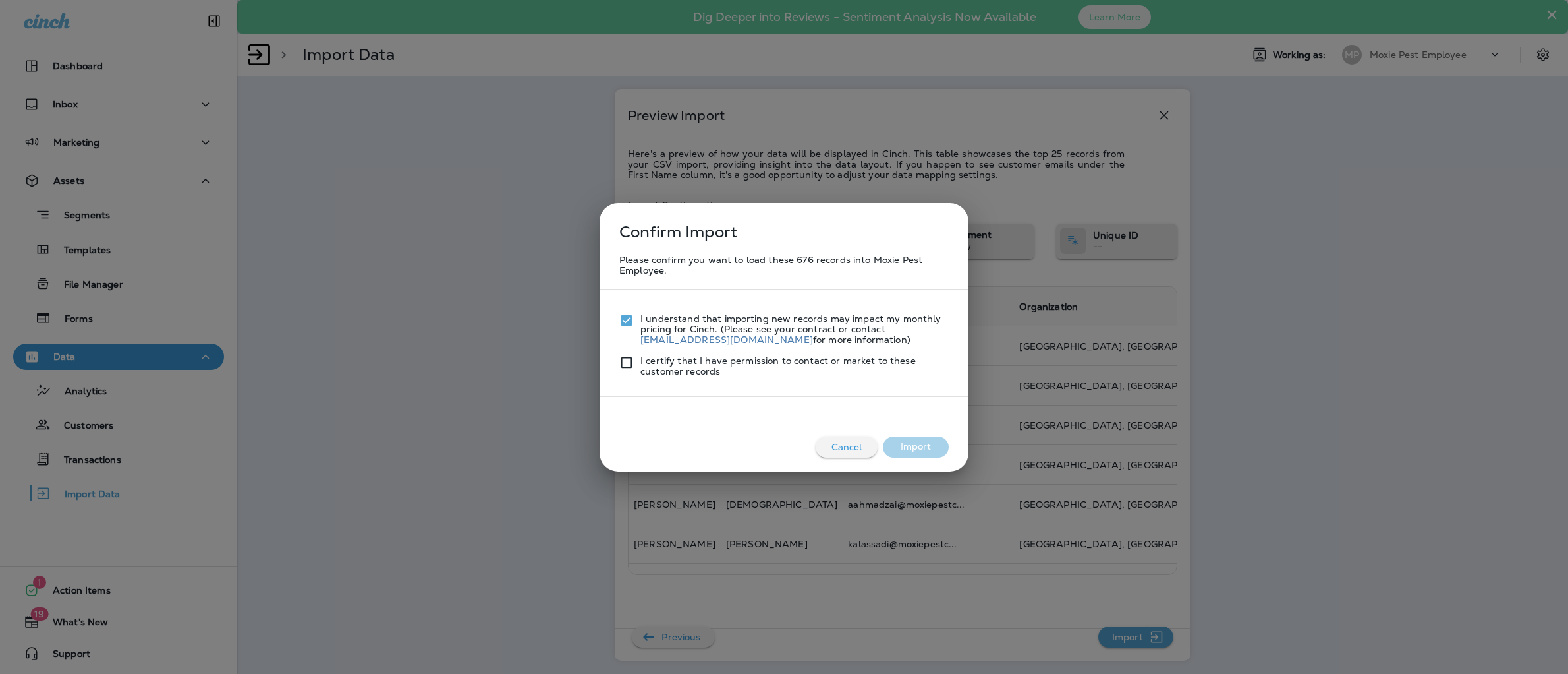
click at [643, 366] on p "I certify that I have permission to contact or market to these customer records" at bounding box center [794, 365] width 308 height 21
click at [917, 445] on button "Import" at bounding box center [915, 446] width 66 height 21
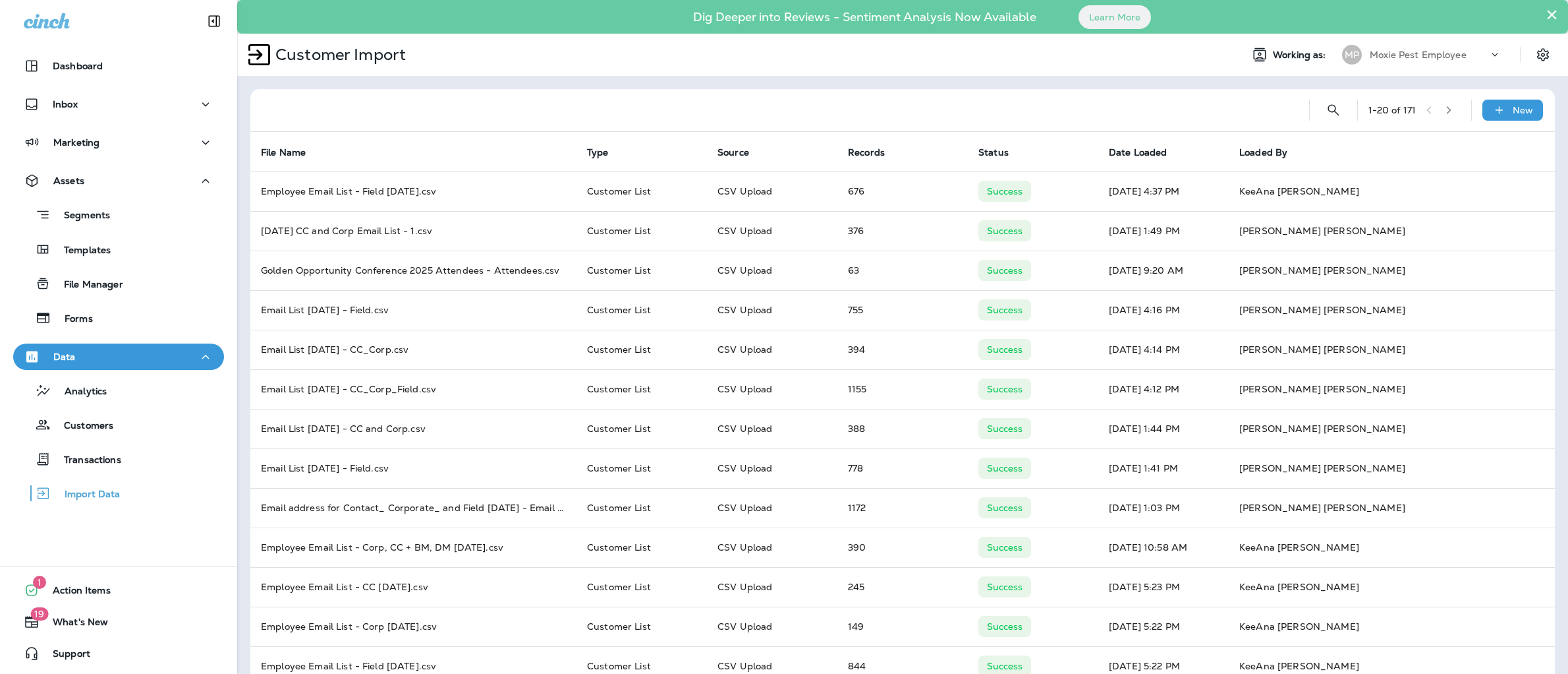
click at [746, 78] on div "1 - 20 of 171 New File Name Type Source Records Status Date Loaded Loaded By Em…" at bounding box center [903, 526] width 1331 height 901
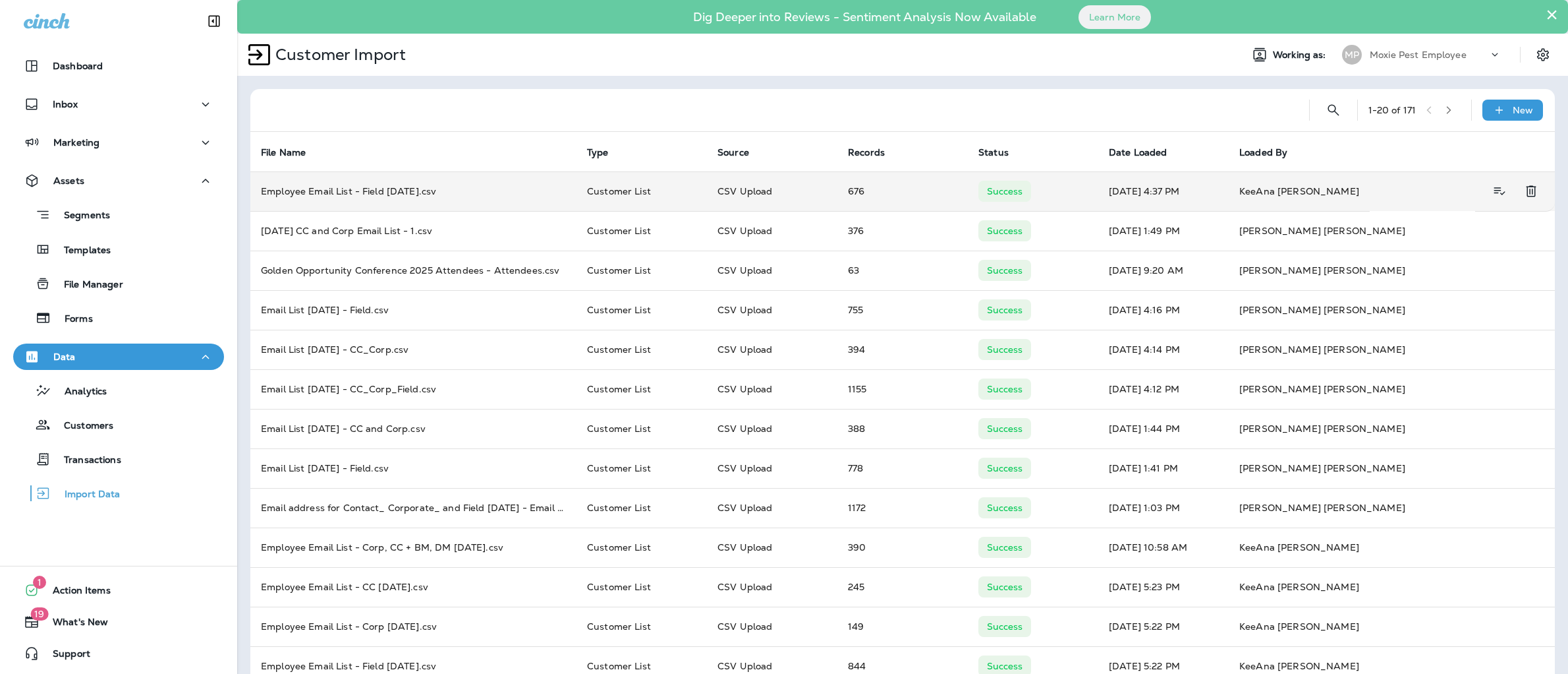
click at [368, 184] on td "Employee Email List - Field 10.1.25.csv" at bounding box center [413, 191] width 326 height 39
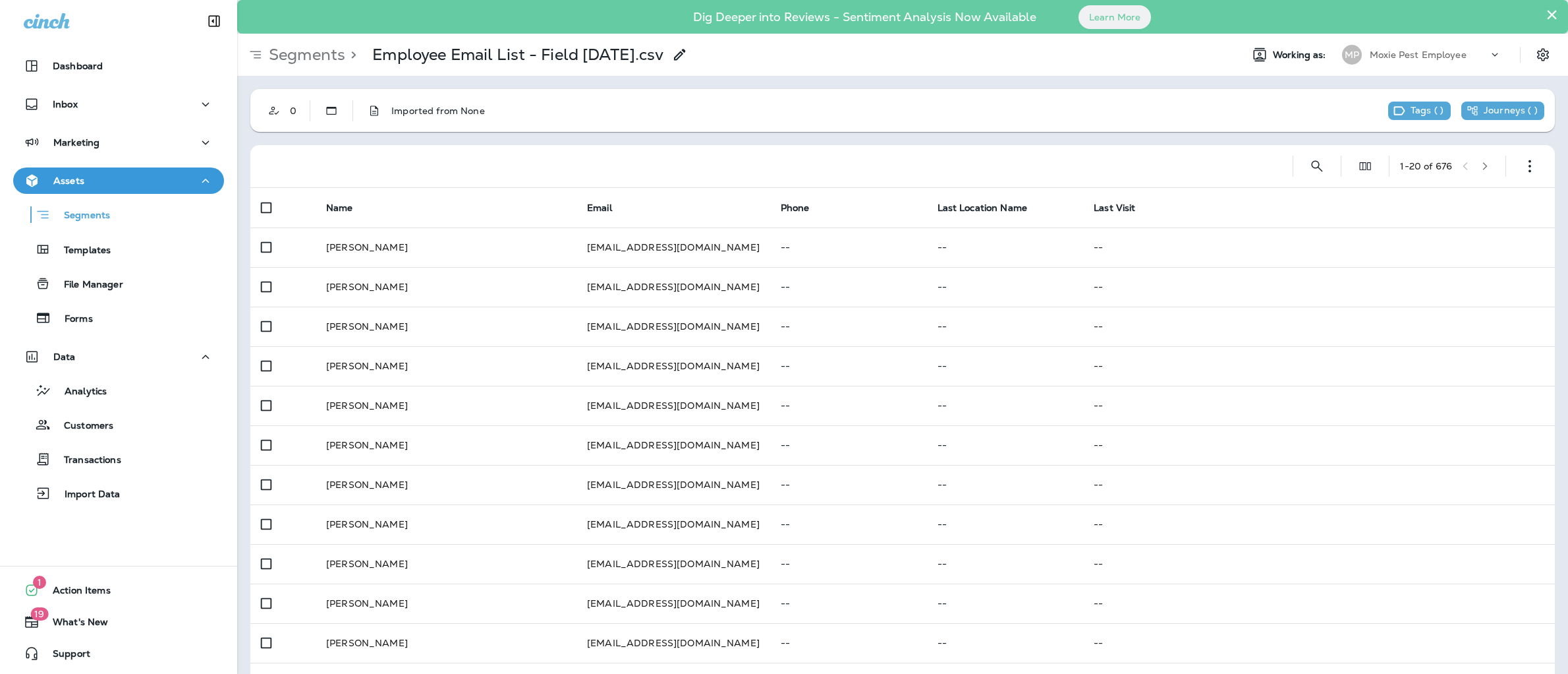
click at [674, 53] on icon at bounding box center [679, 54] width 16 height 16
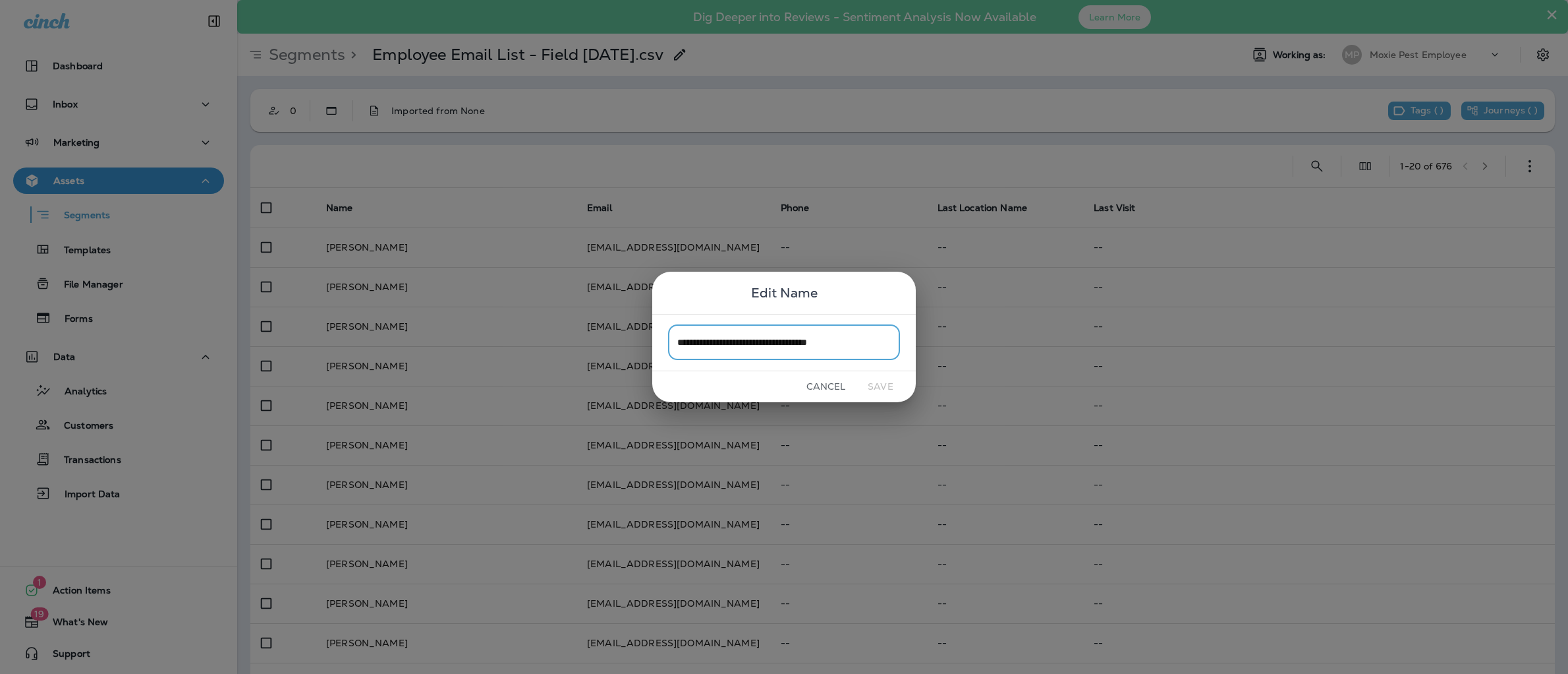
click at [815, 377] on button "Cancel" at bounding box center [825, 386] width 49 height 21
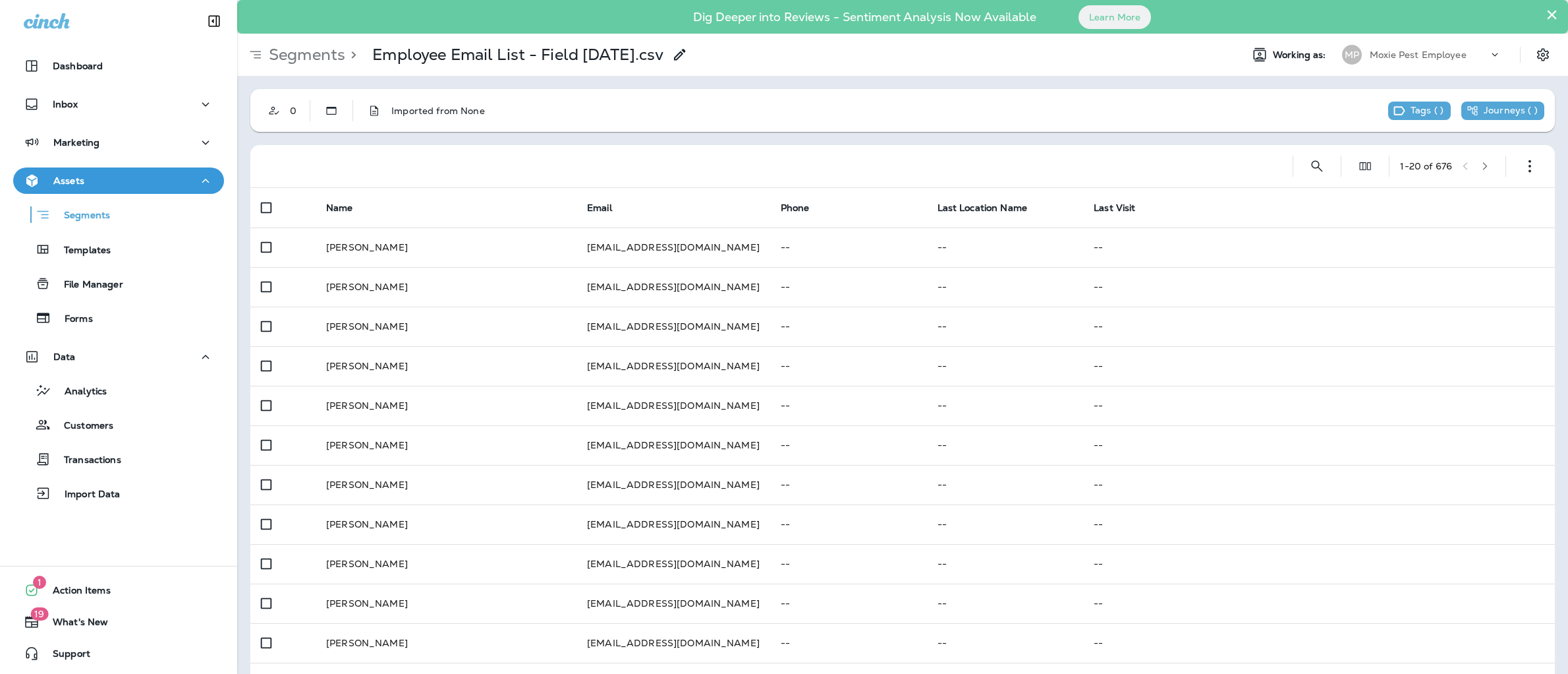
click at [126, 231] on div "Segments Templates File Manager Forms" at bounding box center [118, 262] width 211 height 138
click at [126, 239] on div "Templates" at bounding box center [118, 249] width 200 height 20
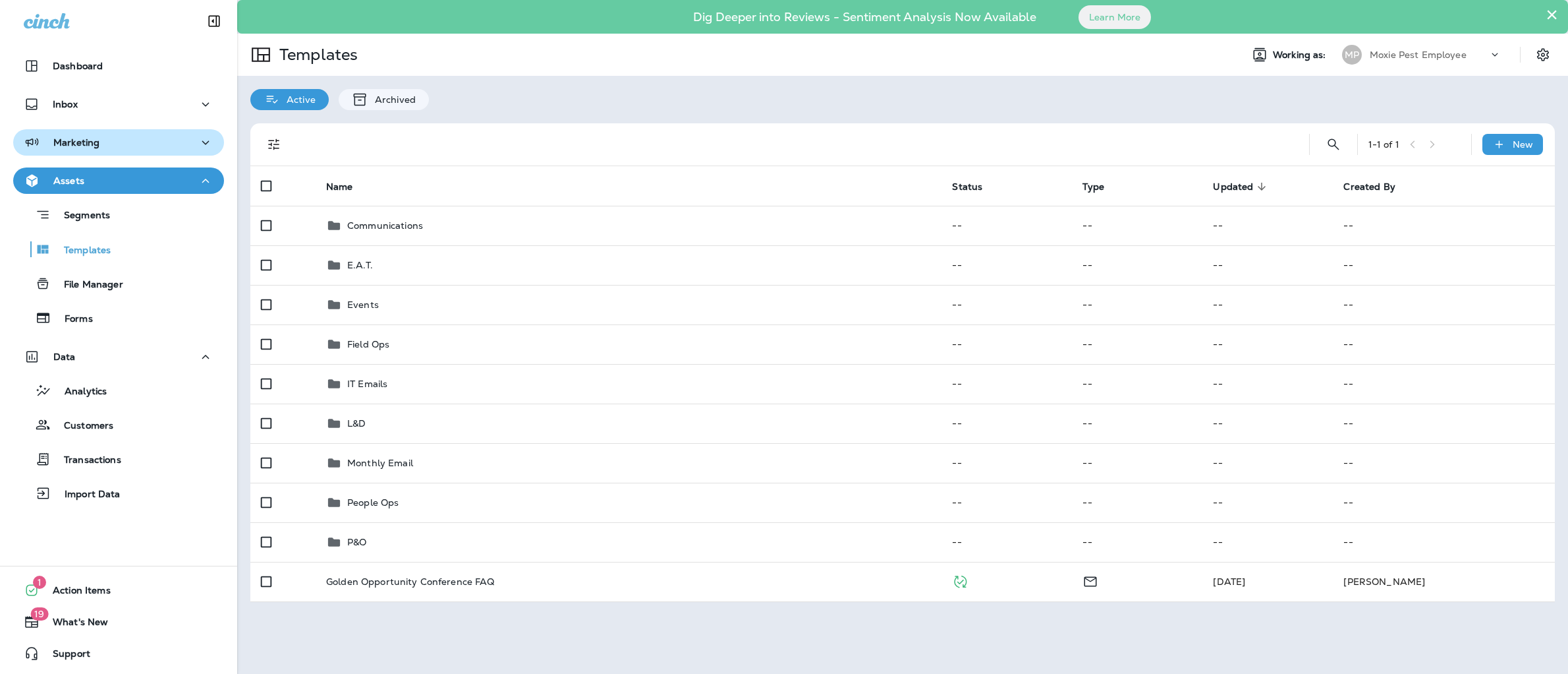
click at [122, 153] on button "Marketing" at bounding box center [118, 143] width 211 height 27
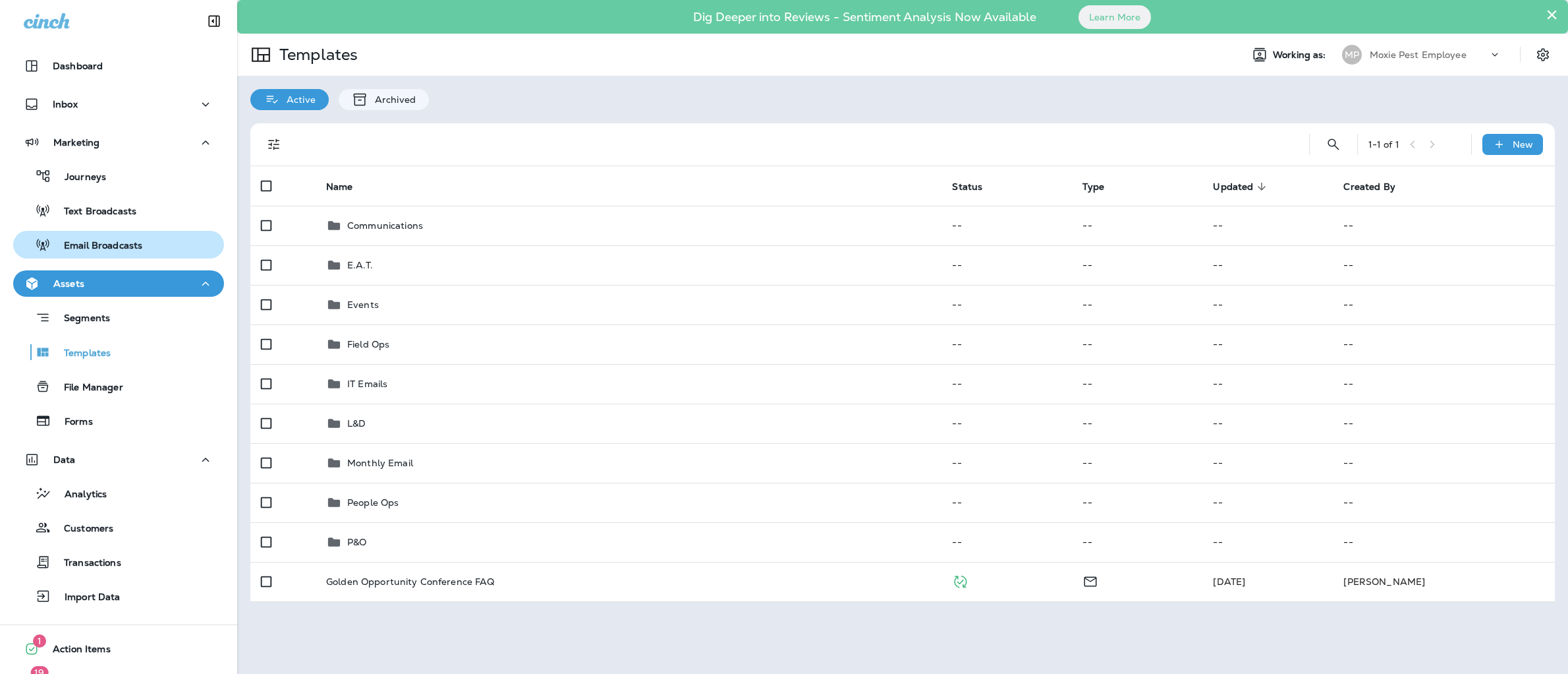
click at [119, 236] on div "Email Broadcasts" at bounding box center [80, 244] width 124 height 20
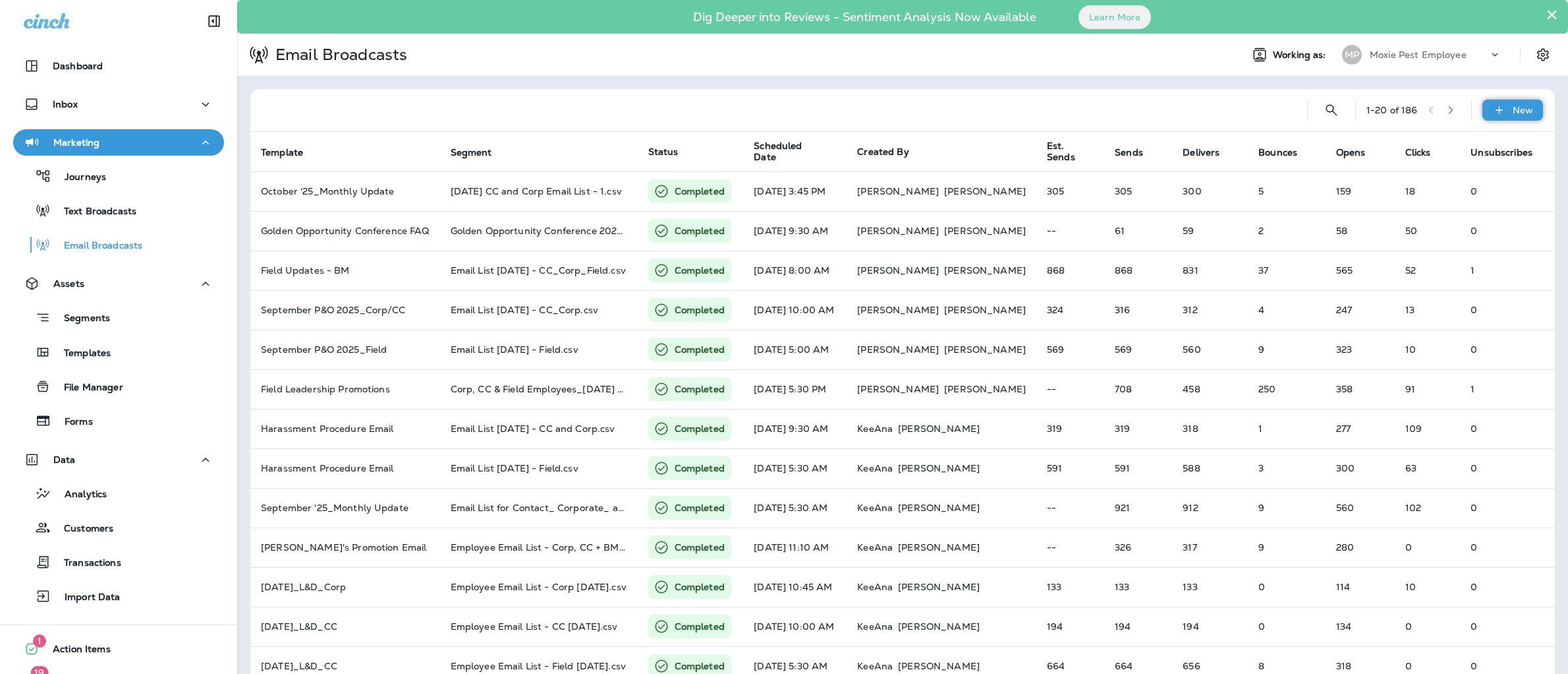
click at [1499, 110] on div "New" at bounding box center [1512, 109] width 61 height 21
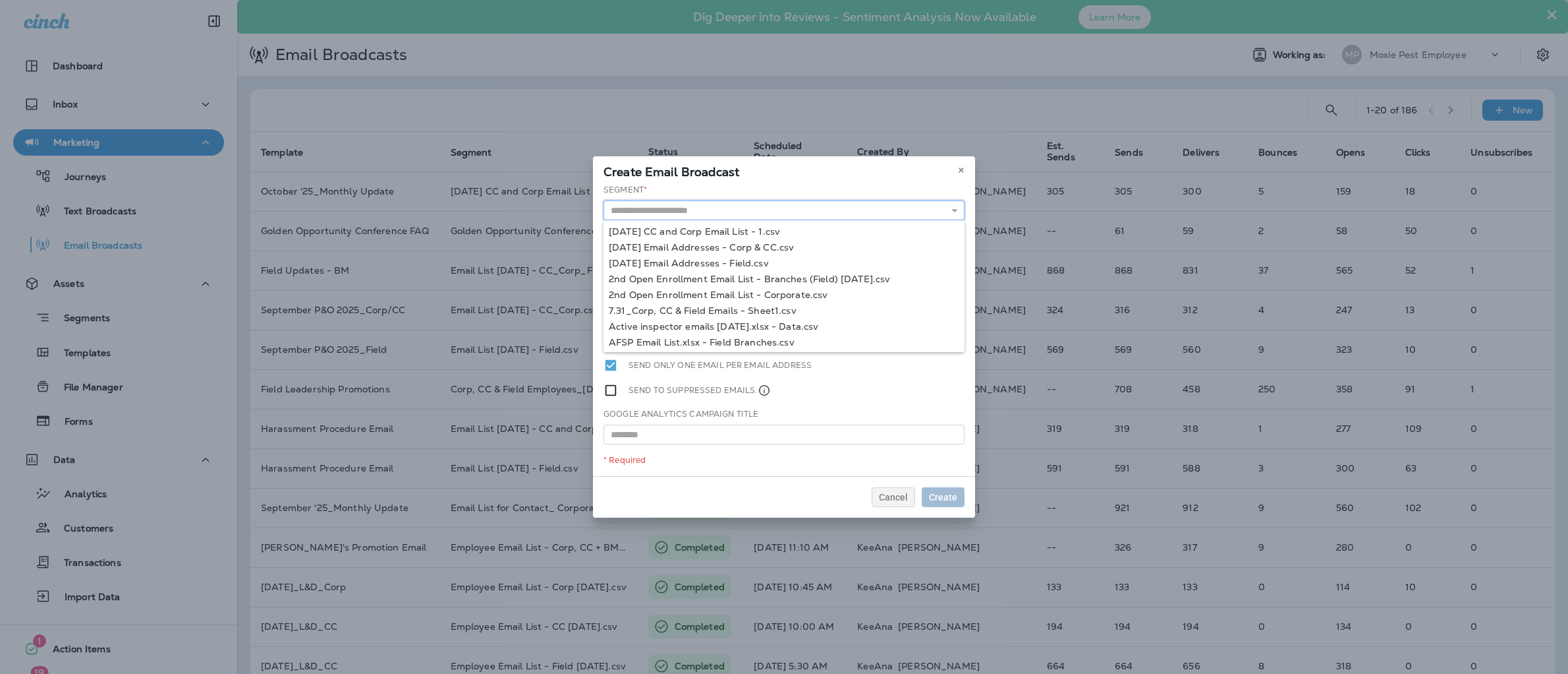
click at [687, 210] on input "text" at bounding box center [784, 210] width 361 height 20
paste input "**********"
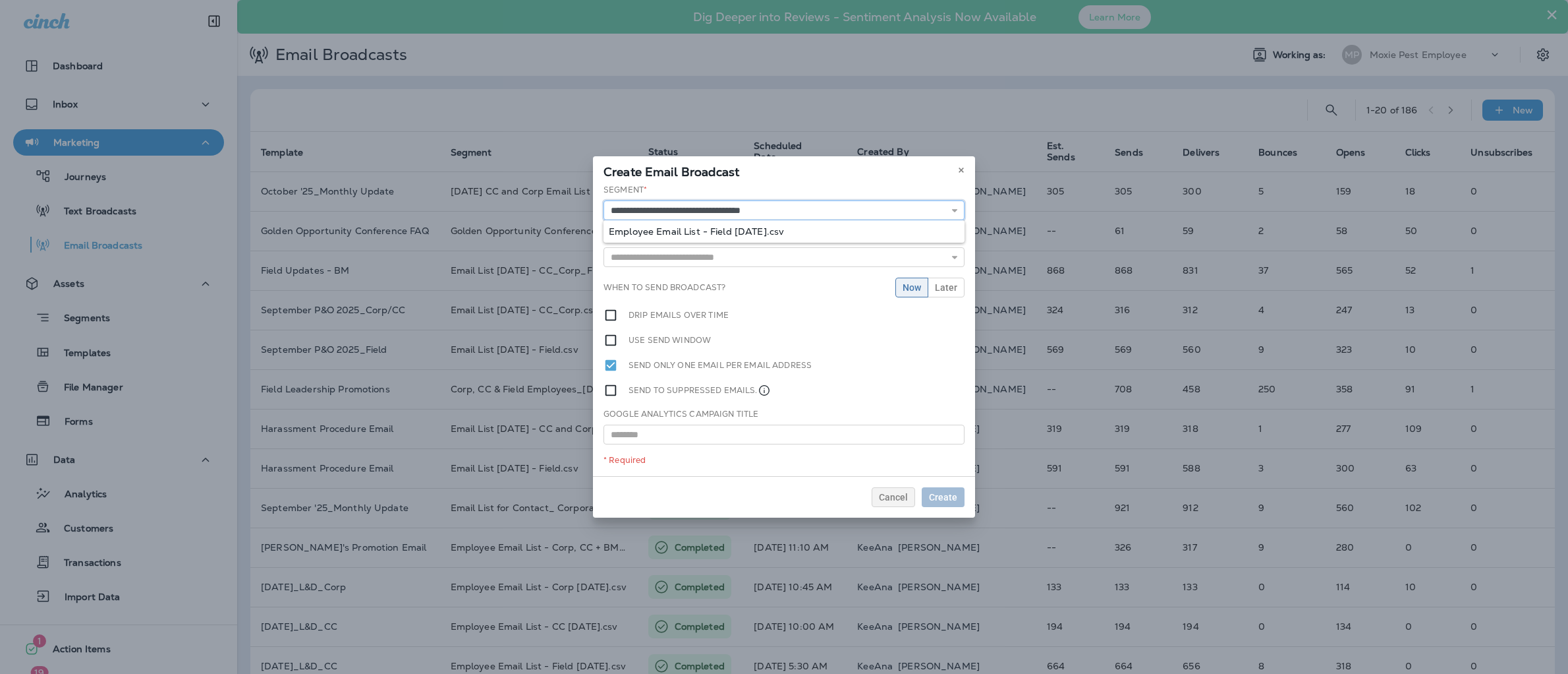
type input "**********"
click at [723, 231] on div "**********" at bounding box center [784, 330] width 382 height 292
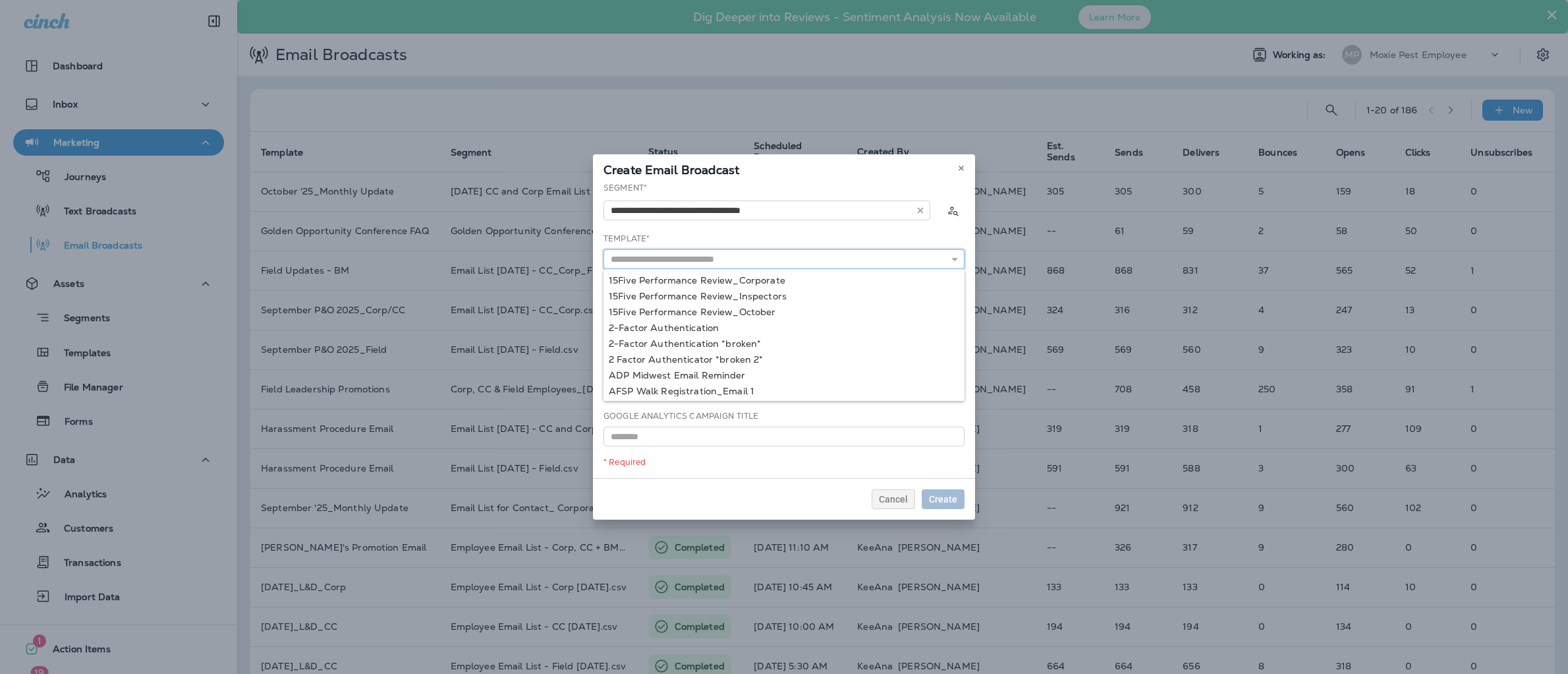
click at [723, 262] on input "text" at bounding box center [784, 259] width 361 height 20
type input "**********"
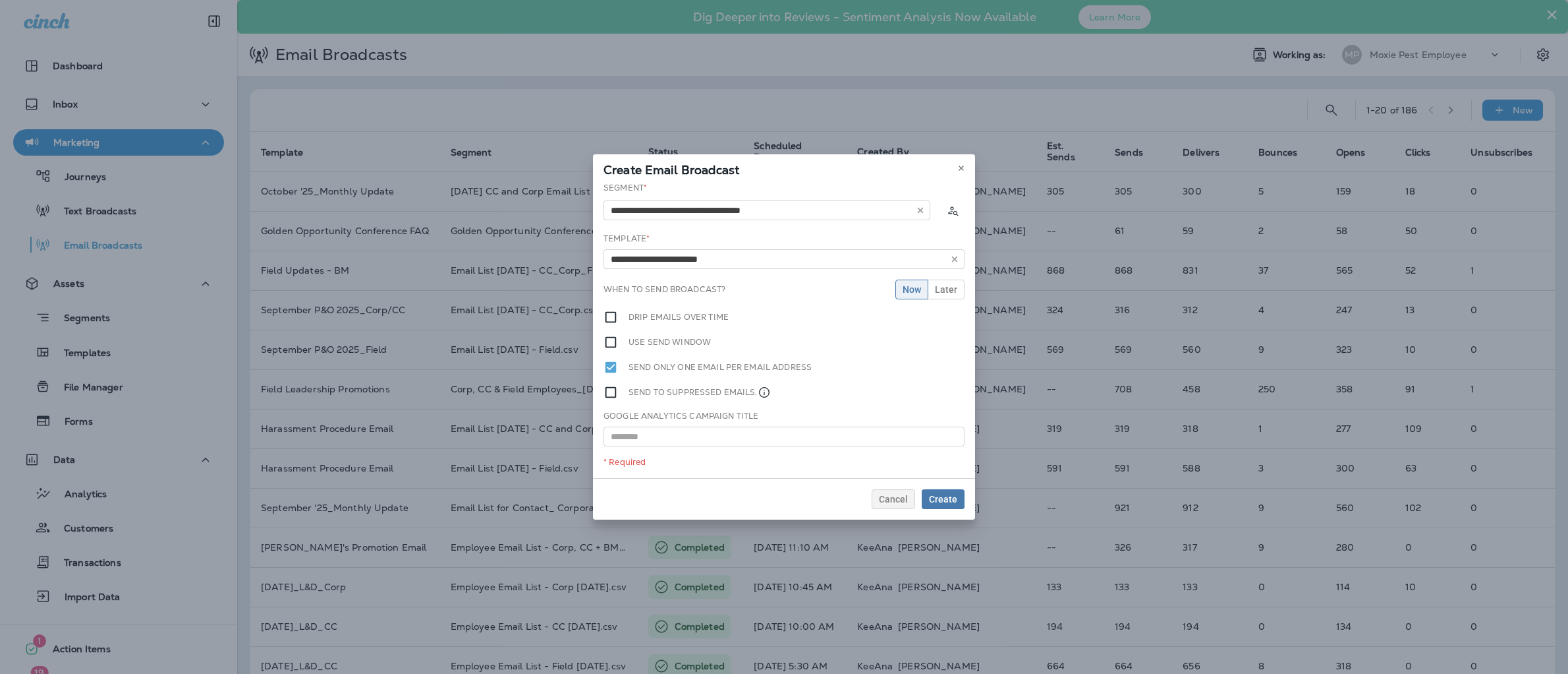
click at [707, 346] on div "**********" at bounding box center [784, 329] width 382 height 296
click at [942, 287] on span "Later" at bounding box center [946, 289] width 23 height 9
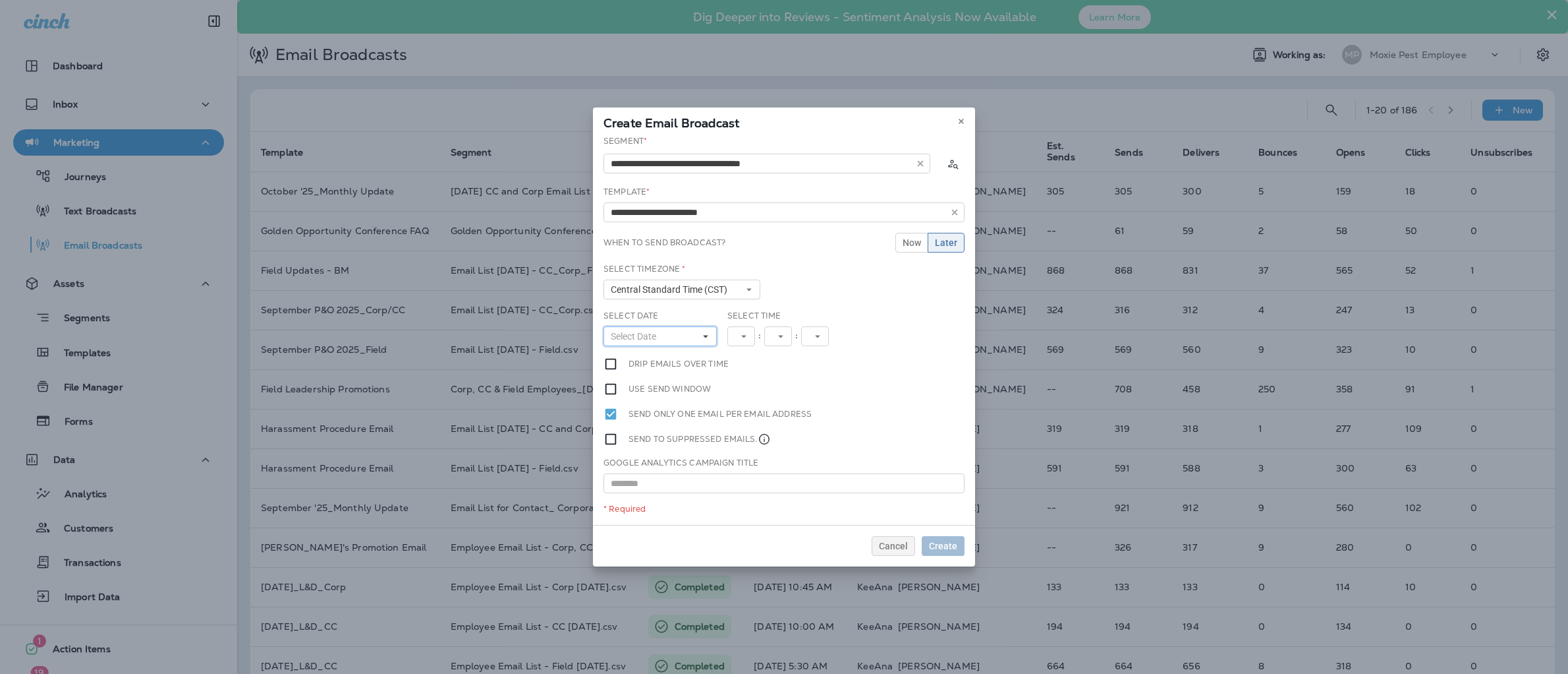
click at [647, 334] on span "Select Date" at bounding box center [636, 336] width 51 height 11
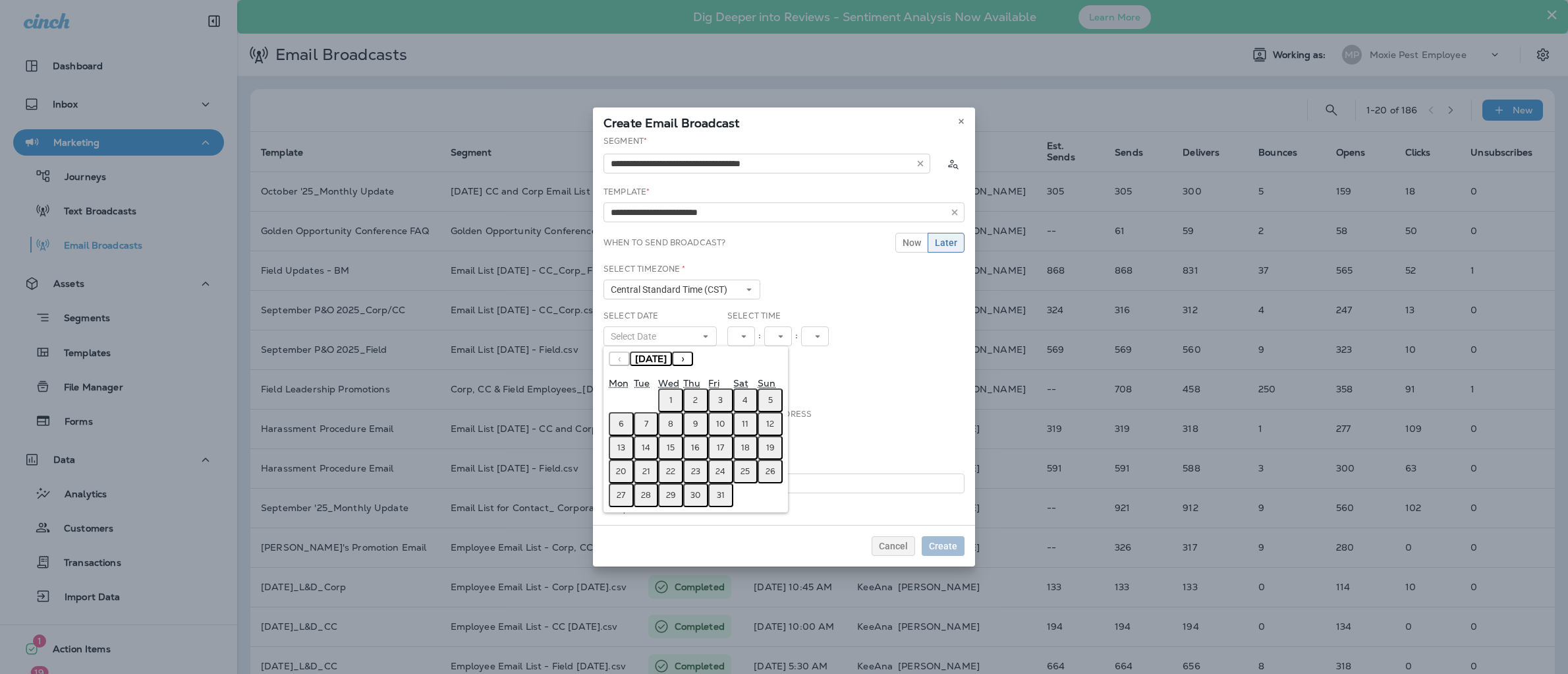
click at [700, 402] on button "2" at bounding box center [696, 400] width 25 height 23
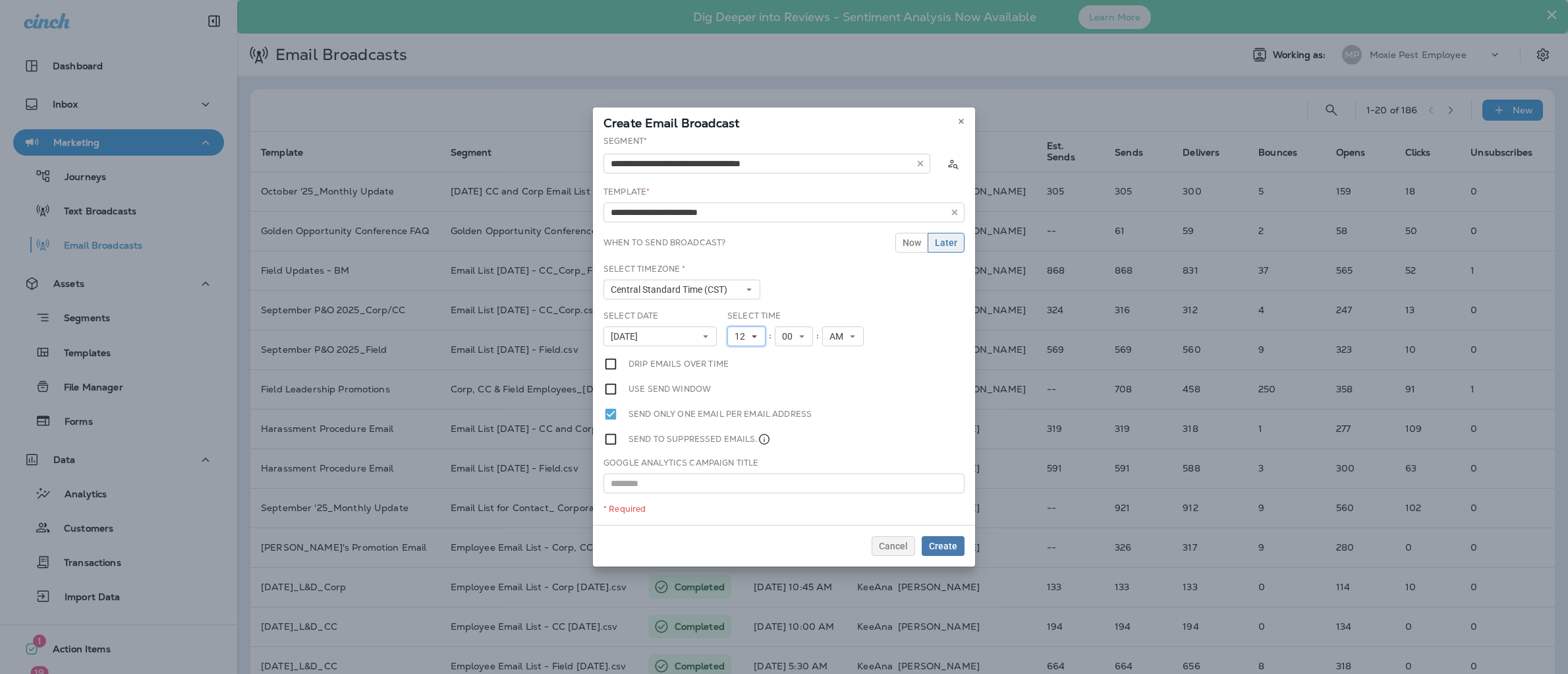
click at [733, 334] on button "12" at bounding box center [747, 336] width 38 height 20
click at [730, 415] on link "5" at bounding box center [747, 420] width 38 height 16
click at [787, 331] on span "00" at bounding box center [784, 336] width 16 height 11
click at [775, 438] on link "30" at bounding box center [789, 443] width 38 height 16
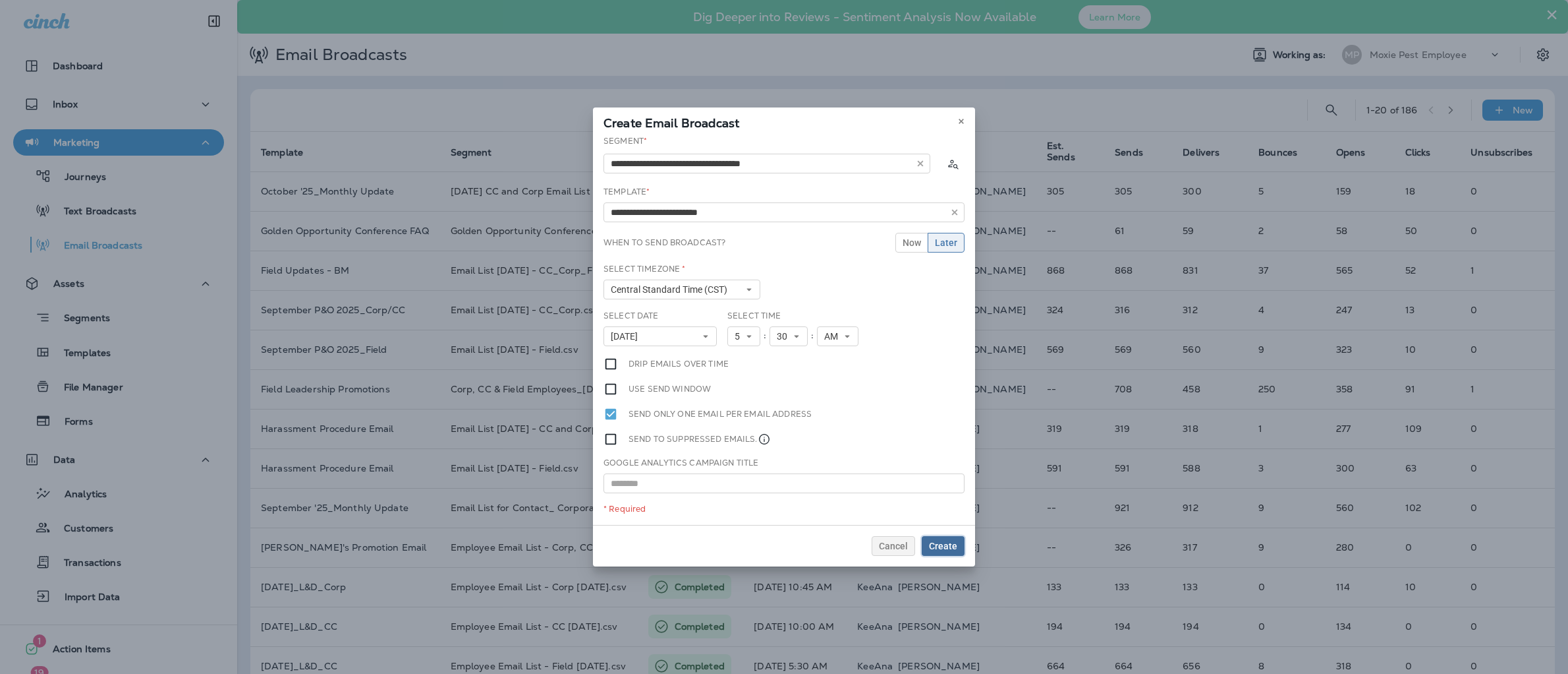
click at [952, 549] on span "Create" at bounding box center [943, 546] width 28 height 9
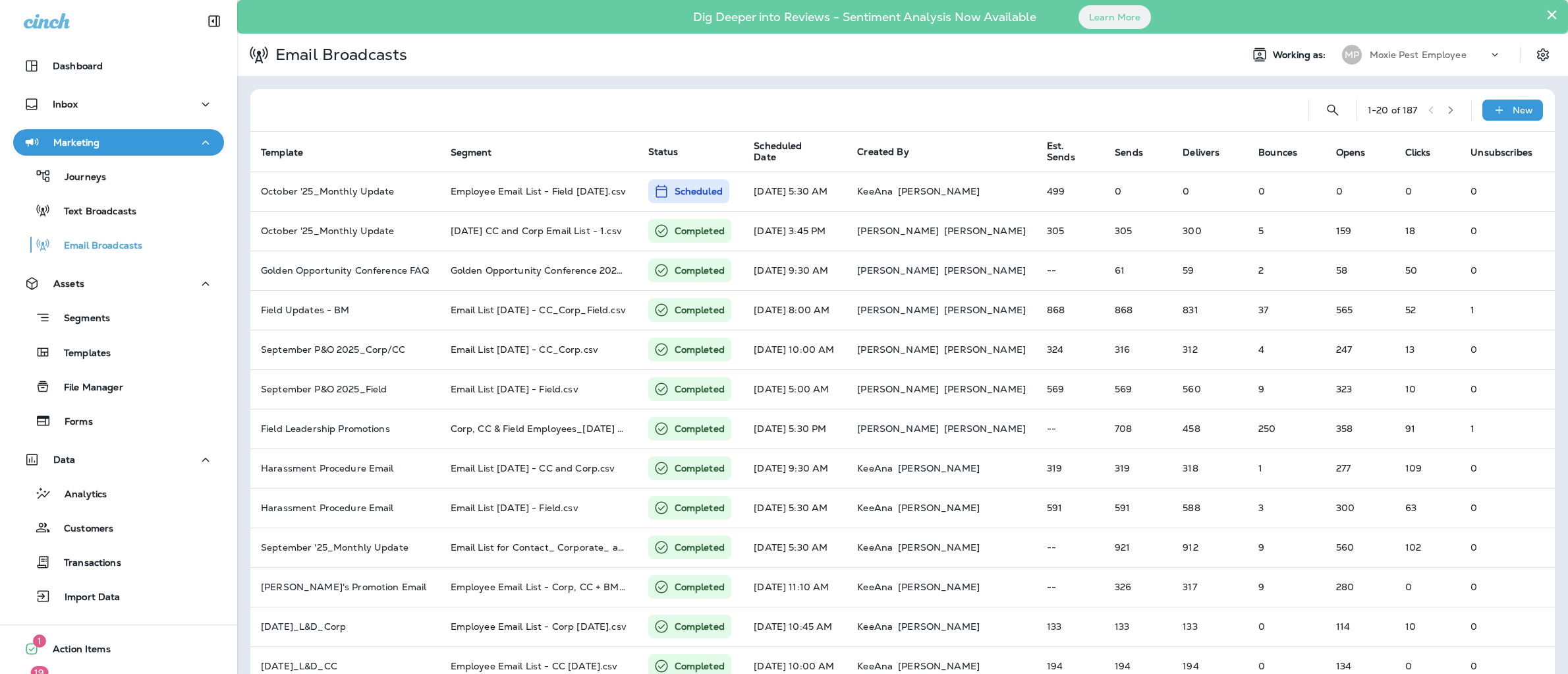
click at [1090, 106] on div at bounding box center [779, 110] width 1037 height 43
drag, startPoint x: 463, startPoint y: 83, endPoint x: 455, endPoint y: 93, distance: 12.8
click at [456, 93] on div "1 - 20 of 187 New Template Segment Status Scheduled Date Created By Est. Sends …" at bounding box center [903, 526] width 1331 height 901
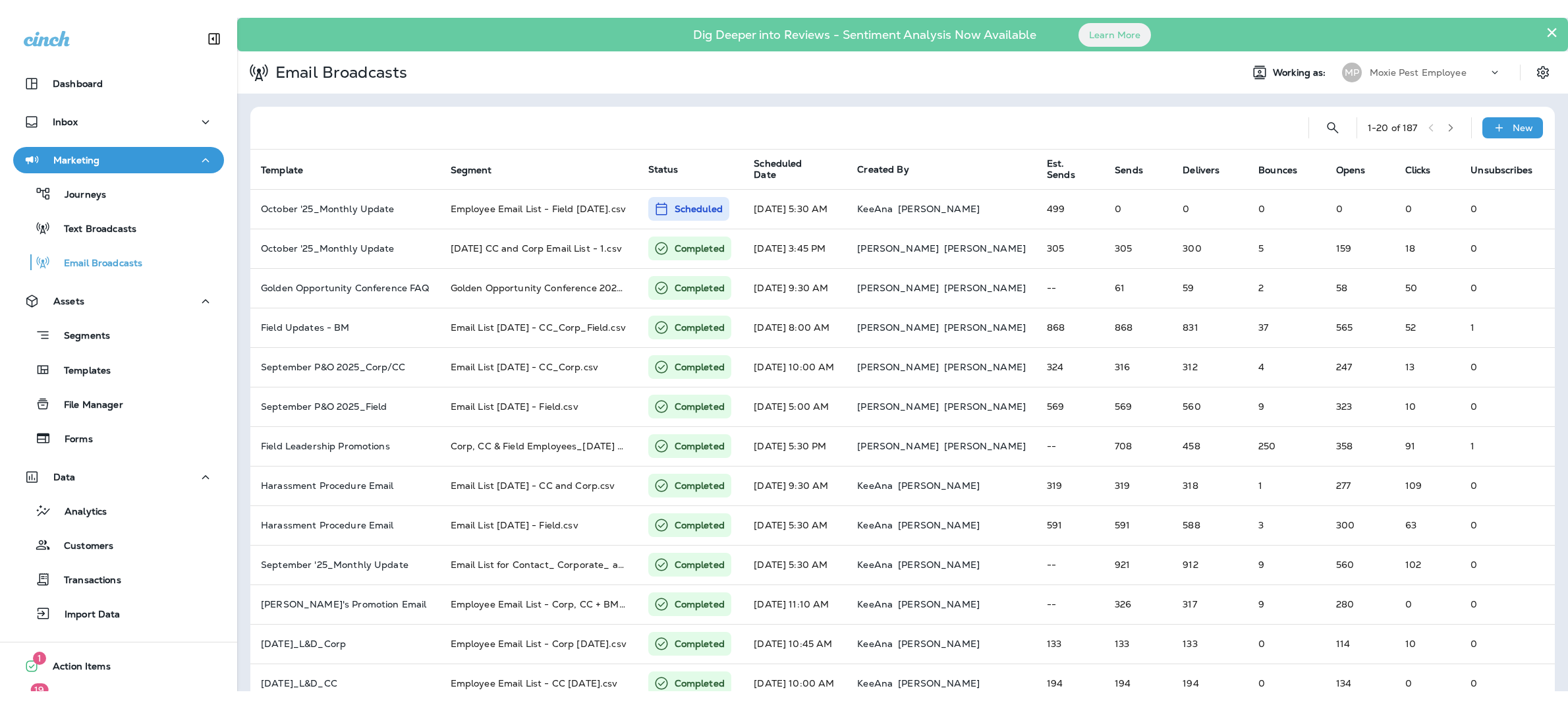
scroll to position [58, 0]
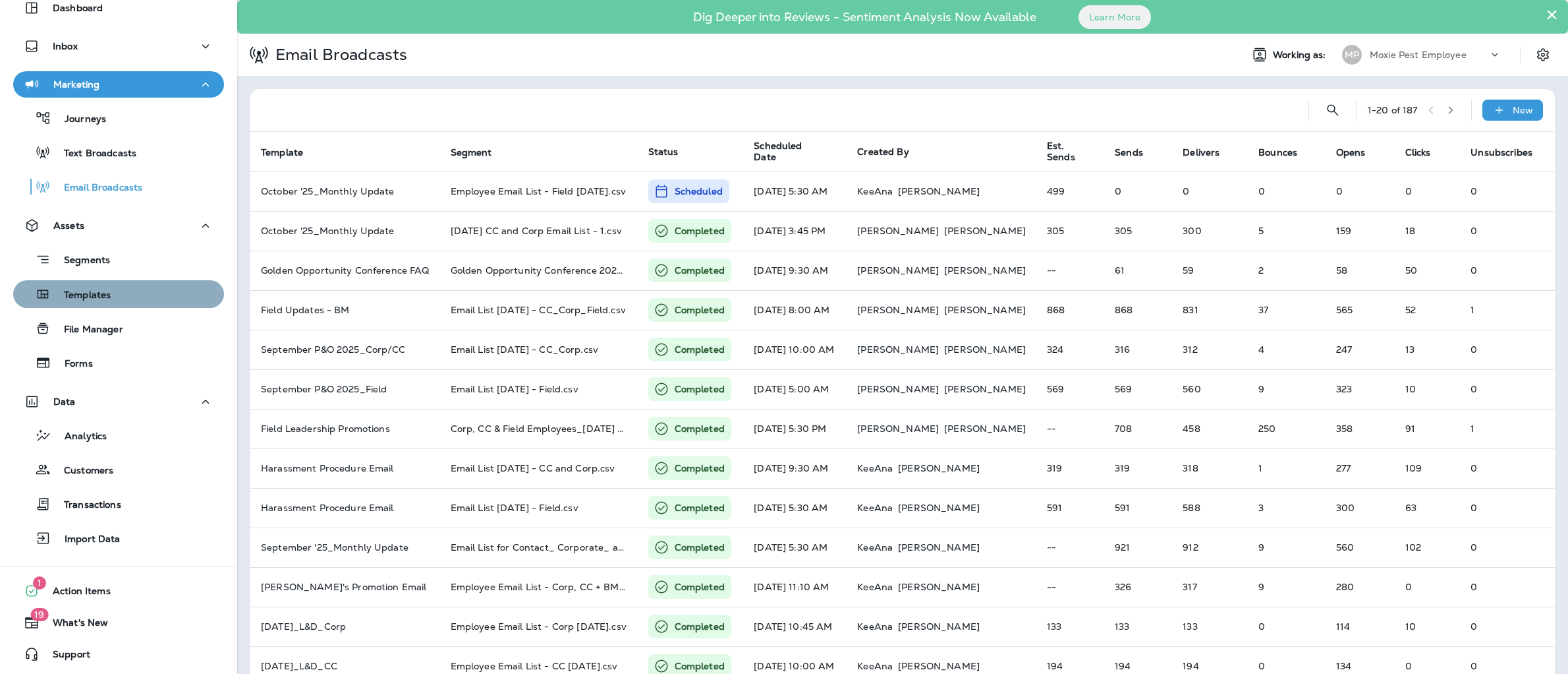
click at [121, 294] on div "Templates" at bounding box center [118, 294] width 200 height 20
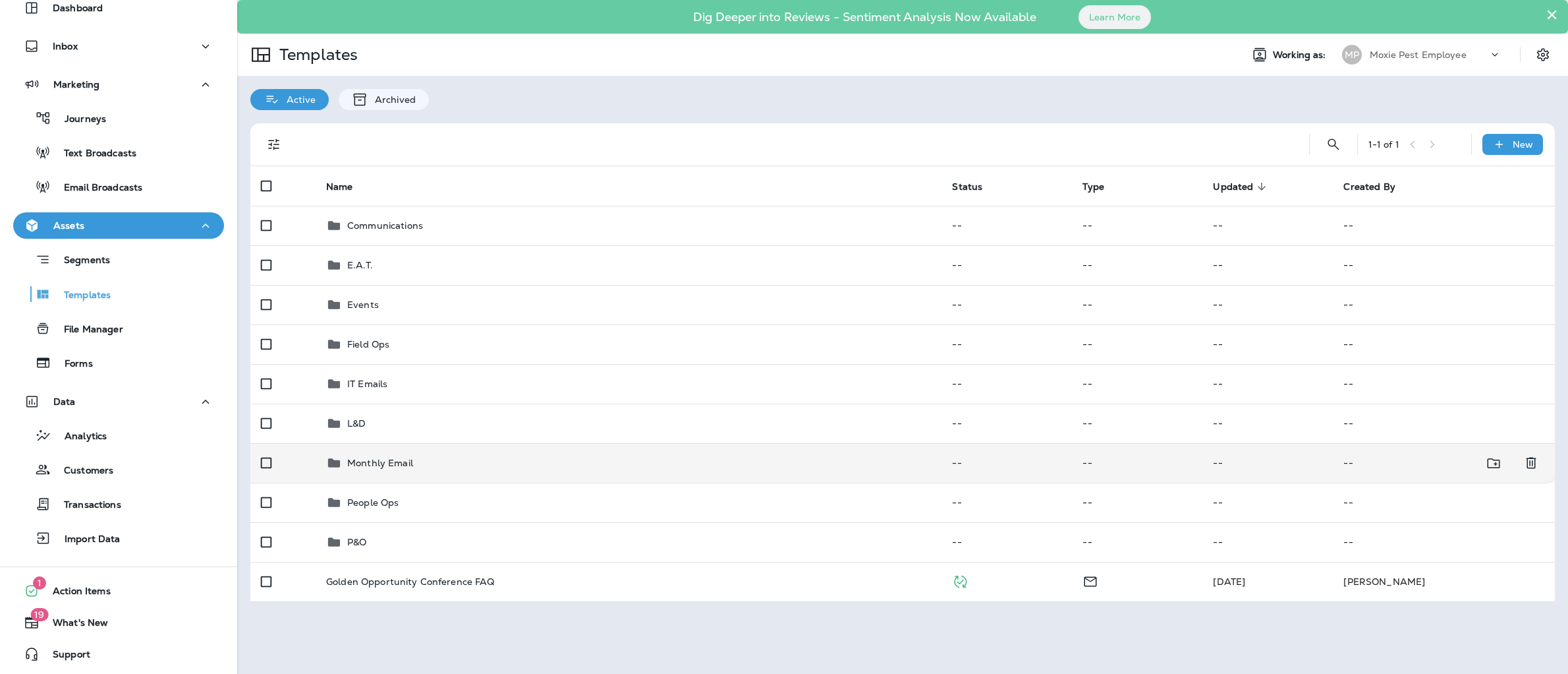
click at [422, 474] on td "Monthly Email" at bounding box center [629, 462] width 626 height 39
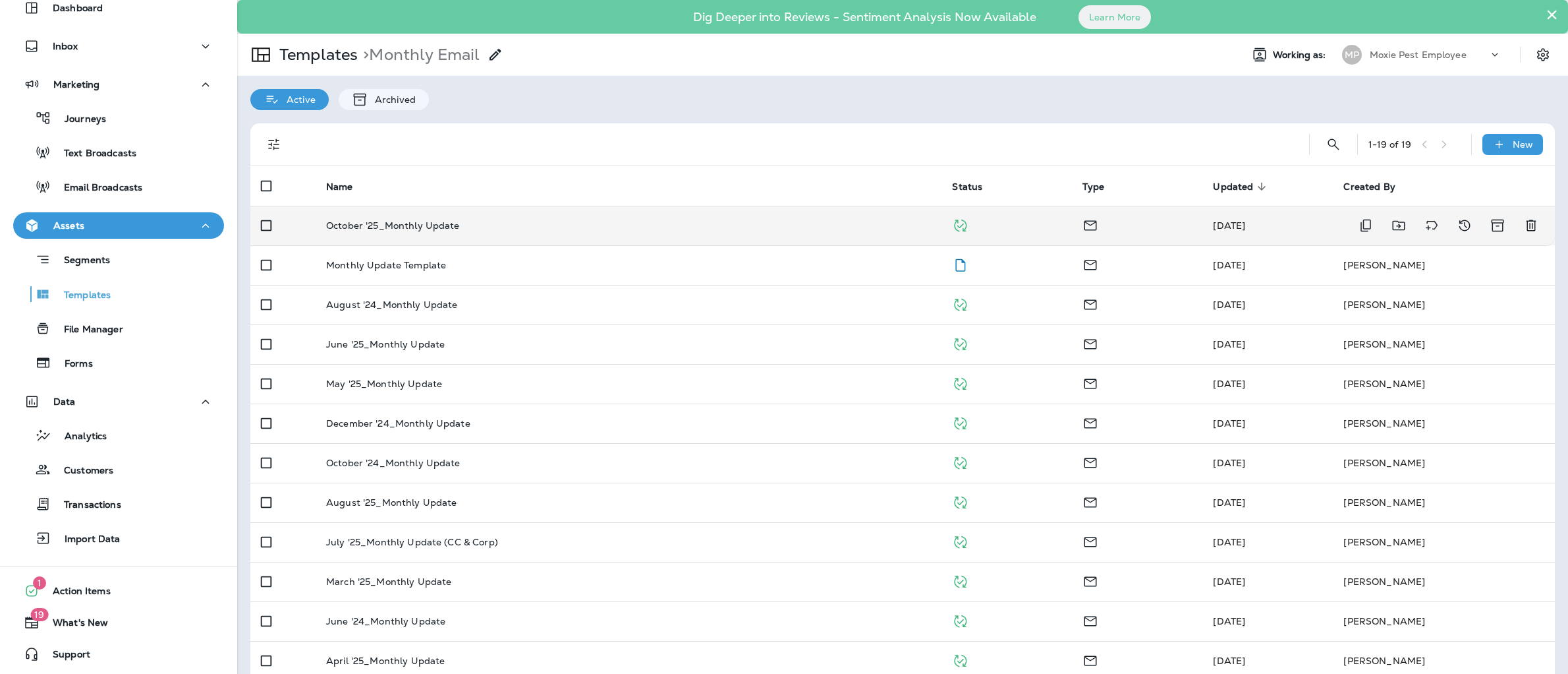
click at [421, 224] on p "October '25_Monthly Update" at bounding box center [393, 225] width 133 height 11
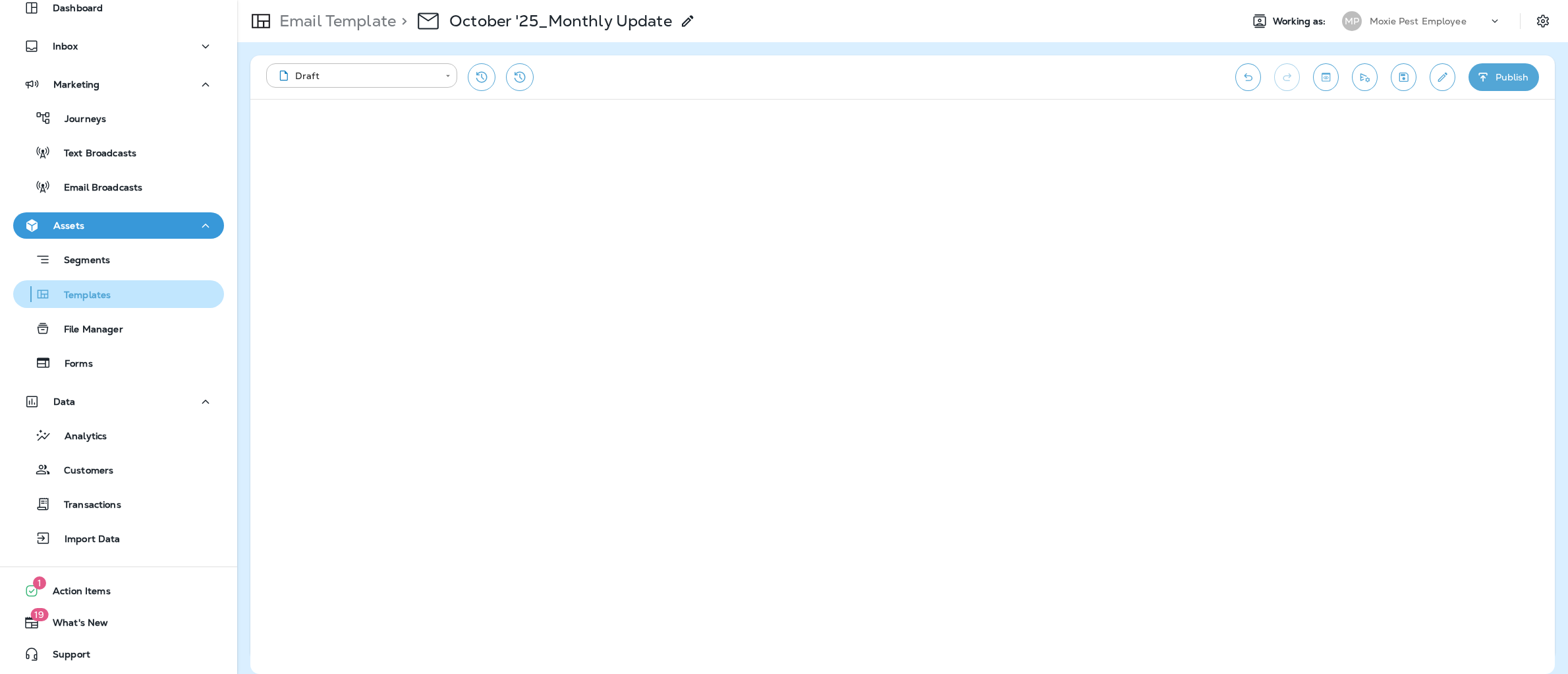
click at [76, 282] on button "Templates" at bounding box center [118, 294] width 211 height 28
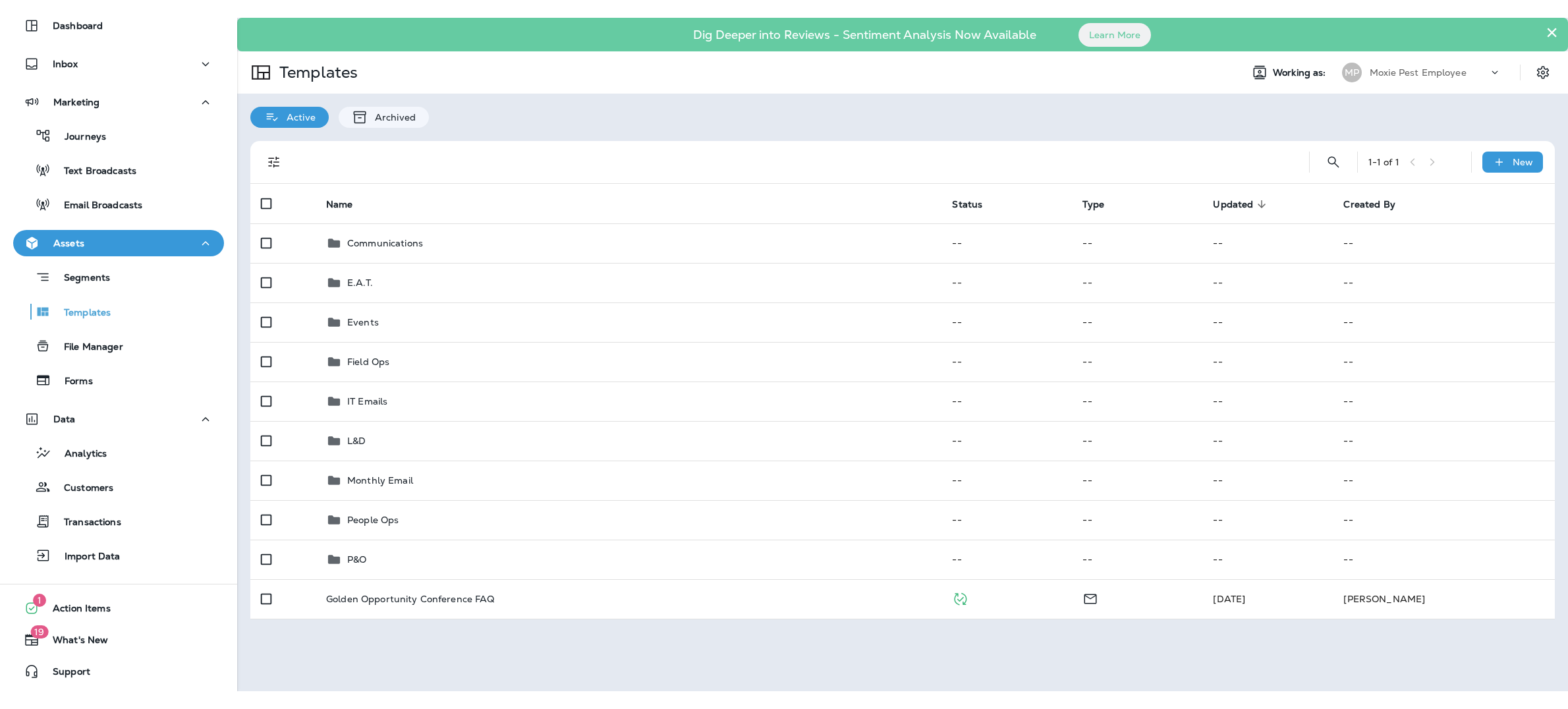
scroll to position [23, 0]
